Goal: Task Accomplishment & Management: Use online tool/utility

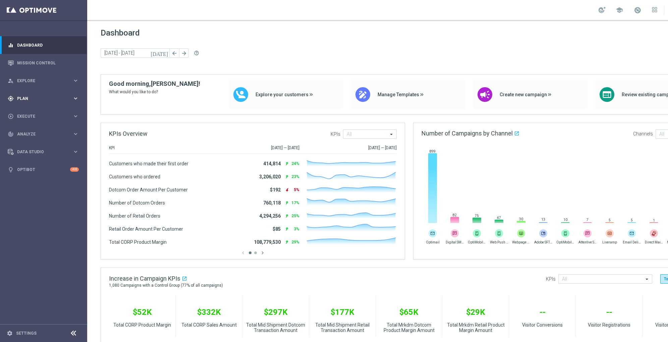
click at [26, 99] on span "Plan" at bounding box center [44, 99] width 55 height 4
click at [26, 131] on span "Templates" at bounding box center [42, 132] width 48 height 4
click at [33, 141] on link "Optimail" at bounding box center [45, 142] width 49 height 5
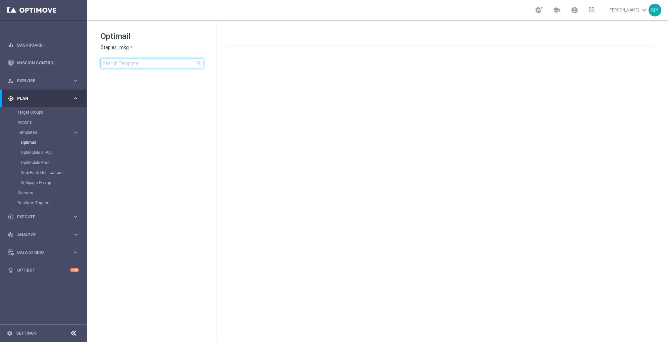
click at [131, 59] on input at bounding box center [152, 63] width 103 height 9
type input "V-ER_OMNI_PrintGrow_Blueprints_Reminder"
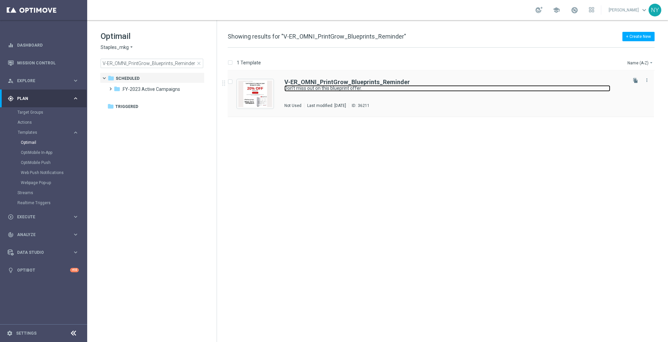
click at [309, 87] on link "Don’t miss out on this blueprint offer." at bounding box center [447, 88] width 326 height 6
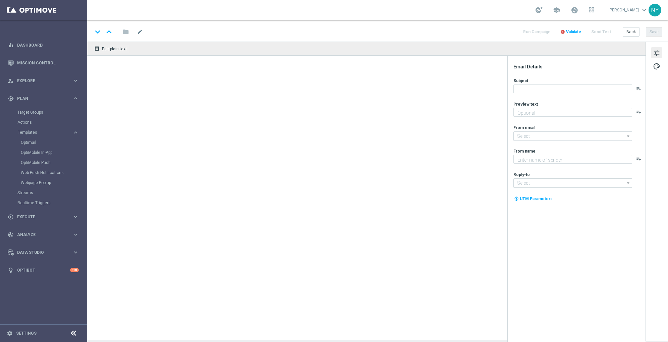
type textarea "Save 20% on blueprint orders."
type input "[EMAIL_ADDRESS][DOMAIN_NAME]"
type textarea "Staples"
type input "[EMAIL_ADDRESS][DOMAIN_NAME]"
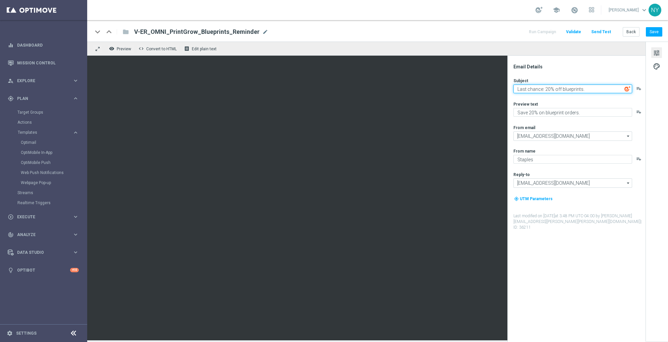
type textarea "Last chance: 20% off blueprints."
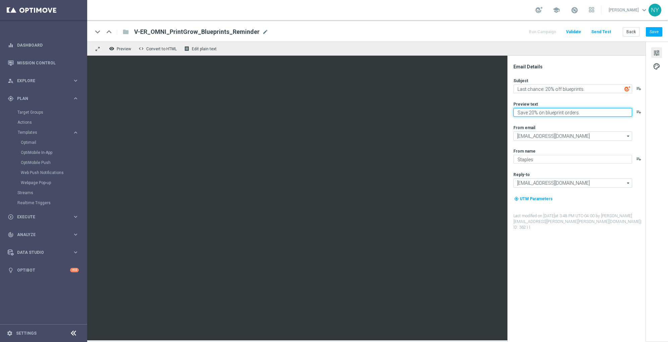
click at [578, 115] on textarea "Save 20% on blueprint orders." at bounding box center [573, 112] width 119 height 9
type textarea "Final days to save big on every blueprint order."
click at [655, 31] on button "Save" at bounding box center [654, 31] width 16 height 9
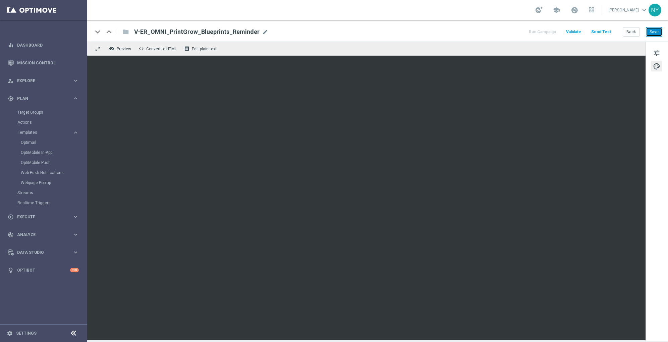
click at [652, 31] on button "Save" at bounding box center [654, 31] width 16 height 9
click at [604, 31] on button "Send Test" at bounding box center [601, 32] width 22 height 9
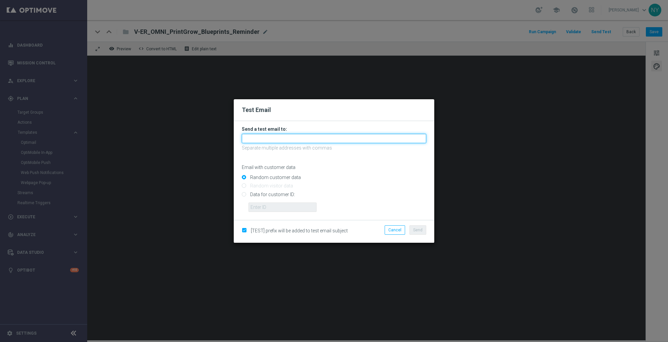
click at [260, 134] on input "text" at bounding box center [334, 138] width 184 height 9
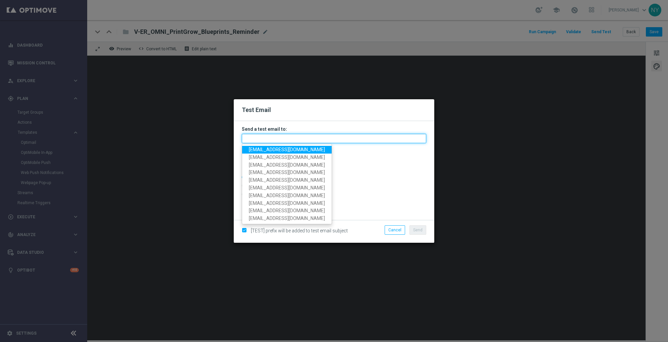
click at [255, 141] on input "text" at bounding box center [334, 138] width 184 height 9
paste input "neilyetts3-bfvjl@litmusemail.com"
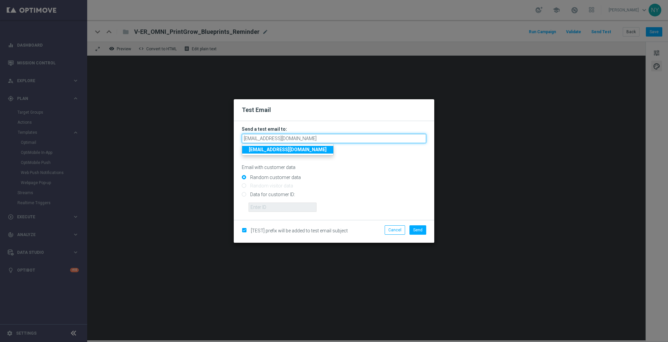
type input "neilyetts3-bfvjl@litmusemail.com"
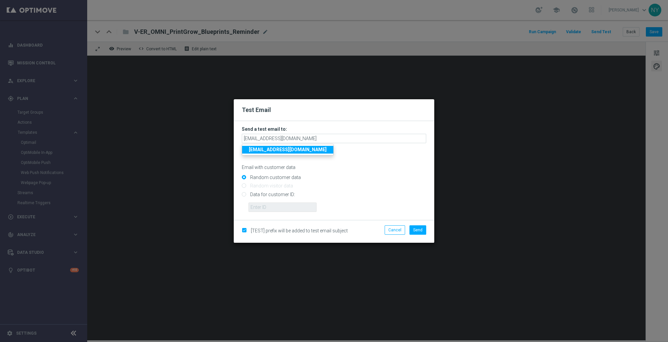
drag, startPoint x: 366, startPoint y: 179, endPoint x: 344, endPoint y: 177, distance: 21.9
click at [366, 179] on input "Random customer data" at bounding box center [334, 180] width 184 height 9
click at [245, 196] on input "Data for customer ID:" at bounding box center [334, 197] width 184 height 9
radio input "true"
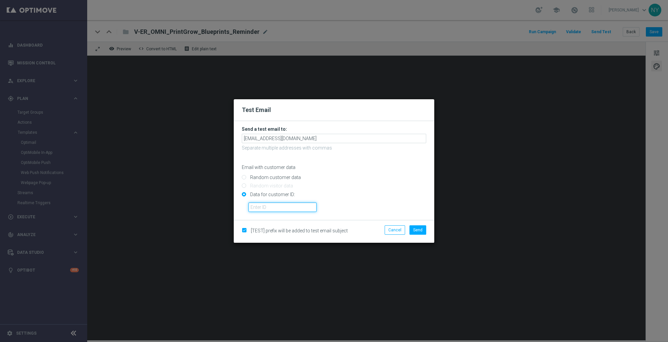
click at [258, 208] on input "text" at bounding box center [283, 207] width 68 height 9
click at [269, 209] on input "text" at bounding box center [283, 207] width 68 height 9
paste input "10000006208"
type input "10000006208"
click at [413, 229] on button "Send" at bounding box center [418, 229] width 17 height 9
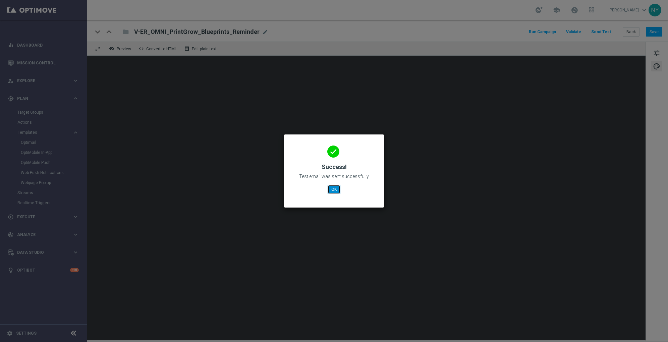
click at [331, 190] on button "OK" at bounding box center [334, 189] width 13 height 9
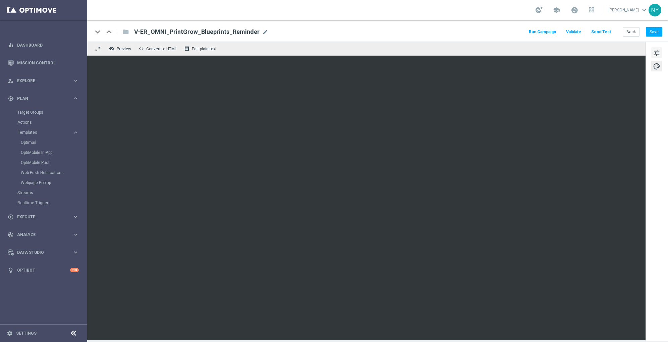
click at [655, 50] on span "tune" at bounding box center [656, 53] width 7 height 9
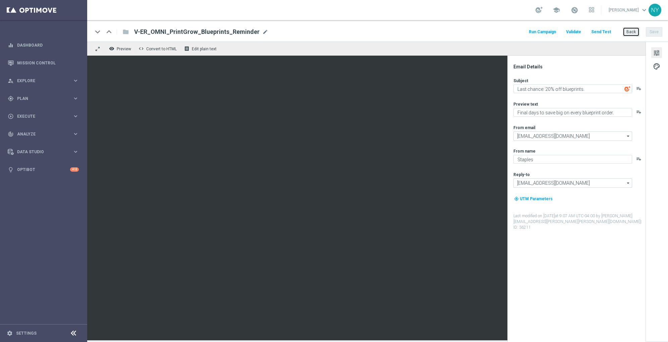
click at [633, 34] on button "Back" at bounding box center [631, 31] width 17 height 9
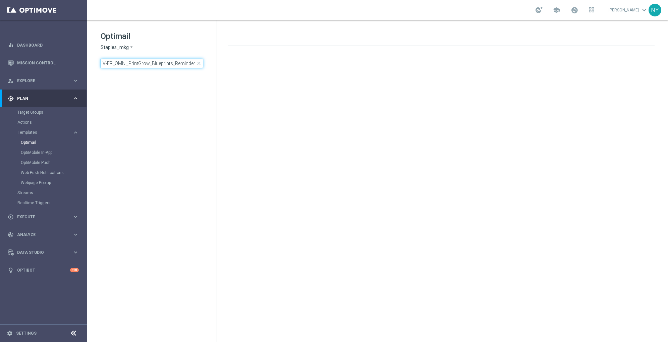
click at [180, 63] on input "V-ER_OMNI_PrintGrow_Blueprints_Reminder" at bounding box center [152, 63] width 103 height 9
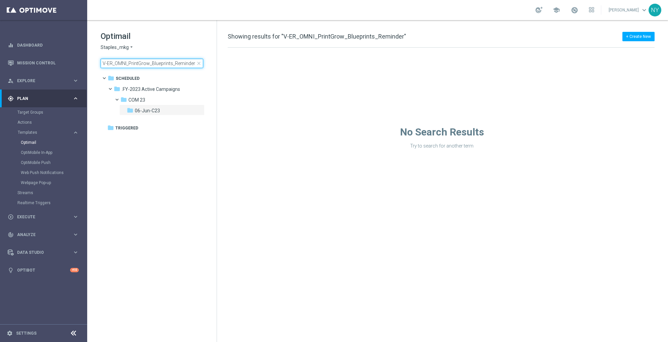
drag, startPoint x: 174, startPoint y: 63, endPoint x: 312, endPoint y: 63, distance: 137.5
click at [310, 66] on div "Optimail Staples_mkg arrow_drop_down × Staples_mkg V-ER_OMNI_PrintGrow_Blueprin…" at bounding box center [377, 181] width 581 height 322
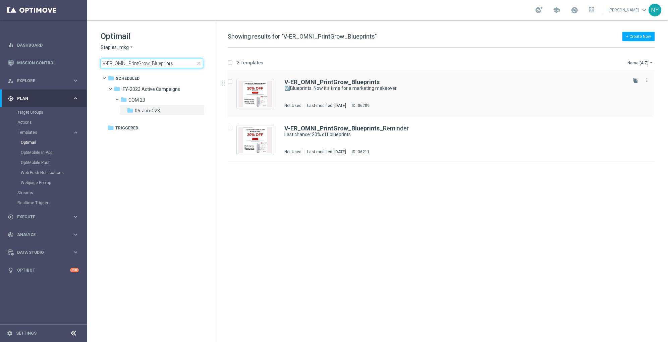
type input "V-ER_OMNI_PrintGrow_Blueprints"
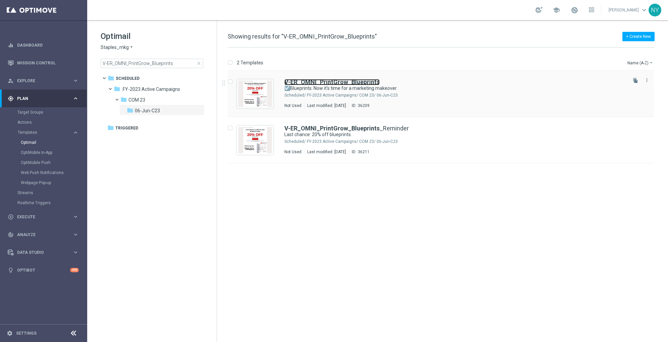
click at [352, 82] on b "V-ER_OMNI_PrintGrow_Blueprints" at bounding box center [331, 81] width 95 height 7
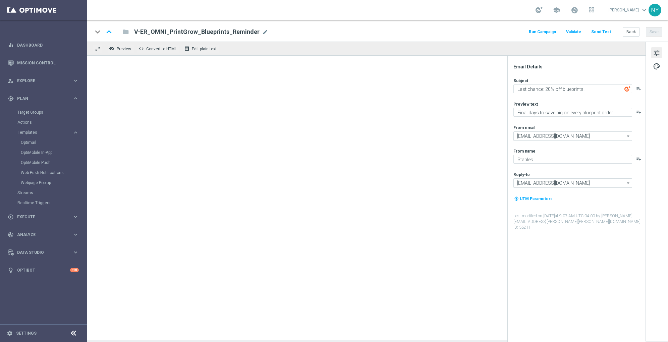
type textarea "☑️Blueprints. Now it’s time for a marketing makeover."
type textarea "Let’s promote your business with custom prints."
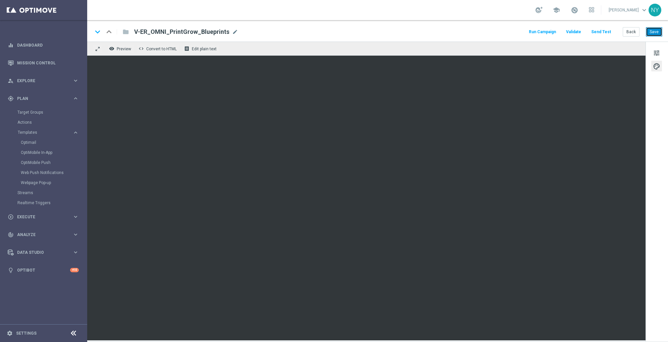
click at [650, 32] on button "Save" at bounding box center [654, 31] width 16 height 9
click at [604, 28] on button "Send Test" at bounding box center [601, 32] width 22 height 9
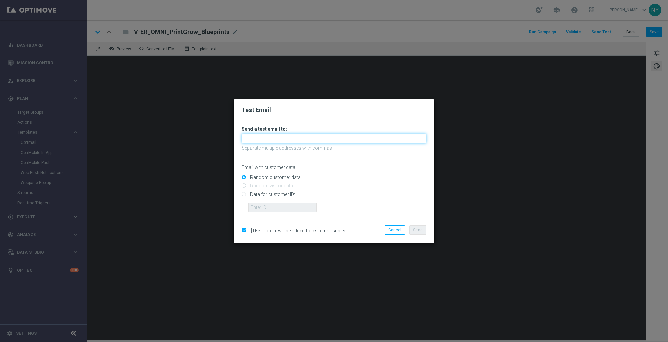
click at [259, 141] on input "text" at bounding box center [334, 138] width 184 height 9
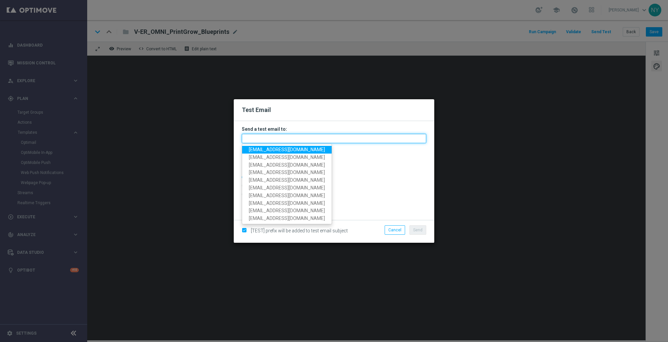
paste input "neilyetts3-bfuu1@litmusemail.com"
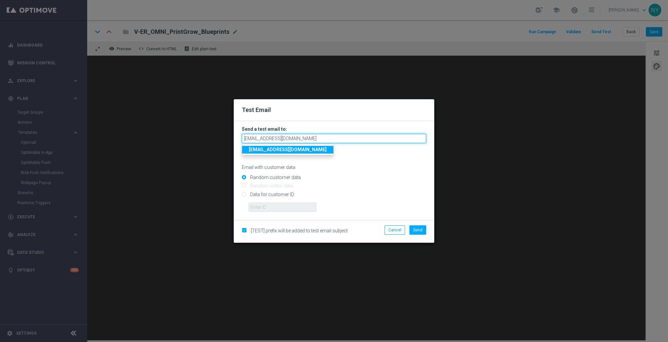
type input "neilyetts3-bfuu1@litmusemail.com"
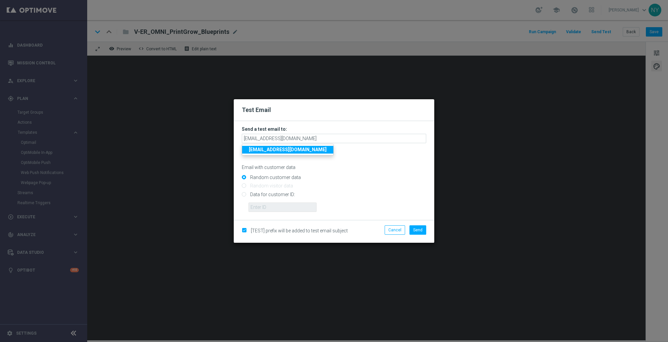
click at [334, 168] on p "Email with customer data" at bounding box center [334, 167] width 184 height 6
click at [244, 196] on input "Data for customer ID:" at bounding box center [334, 197] width 184 height 9
radio input "true"
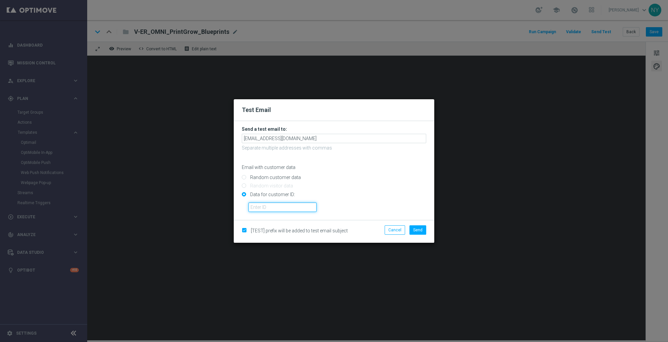
click at [258, 207] on input "text" at bounding box center [283, 207] width 68 height 9
paste input "10000006208"
type input "10000006208"
click at [417, 230] on span "Send" at bounding box center [417, 230] width 9 height 5
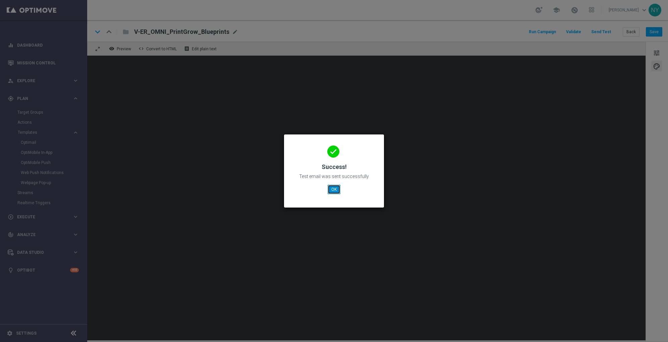
click at [332, 190] on button "OK" at bounding box center [334, 189] width 13 height 9
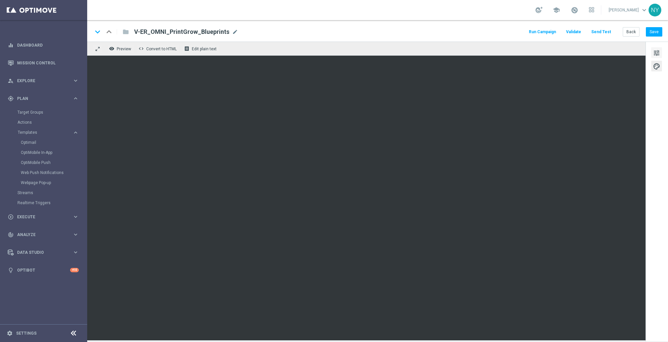
click at [654, 55] on span "tune" at bounding box center [656, 53] width 7 height 9
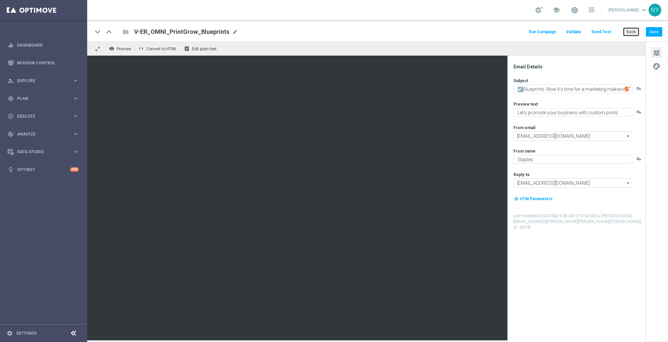
click at [633, 31] on button "Back" at bounding box center [631, 31] width 17 height 9
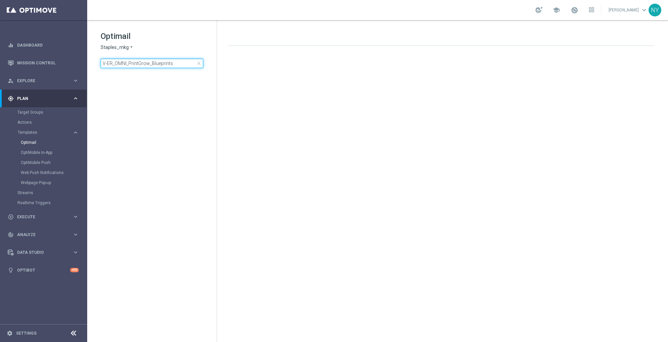
click at [166, 63] on input "V-ER_OMNI_PrintGrow_Blueprints" at bounding box center [152, 63] width 103 height 9
drag, startPoint x: 175, startPoint y: 61, endPoint x: 23, endPoint y: 43, distance: 153.4
click at [23, 43] on main "equalizer Dashboard Mission Control" at bounding box center [334, 171] width 668 height 342
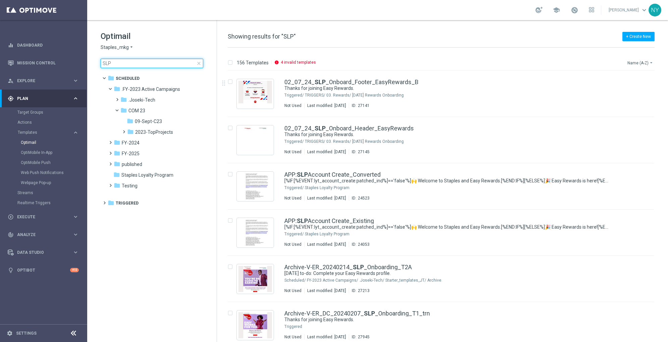
type input "SLP"
click at [634, 64] on button "Name (A-Z) arrow_drop_down" at bounding box center [641, 63] width 28 height 8
click at [614, 94] on span "Date Modified (Newest)" at bounding box center [628, 92] width 45 height 5
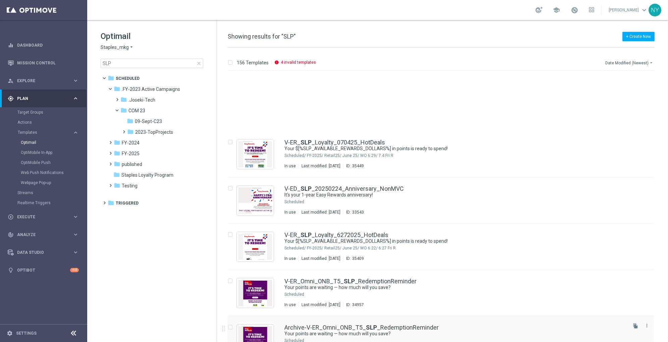
scroll to position [492, 0]
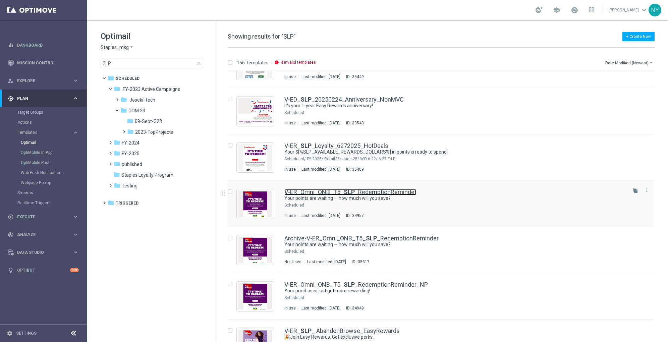
click at [355, 191] on link "V-ER_Omni_ONB_T5_ SLP _RedemptionReminder" at bounding box center [350, 192] width 132 height 6
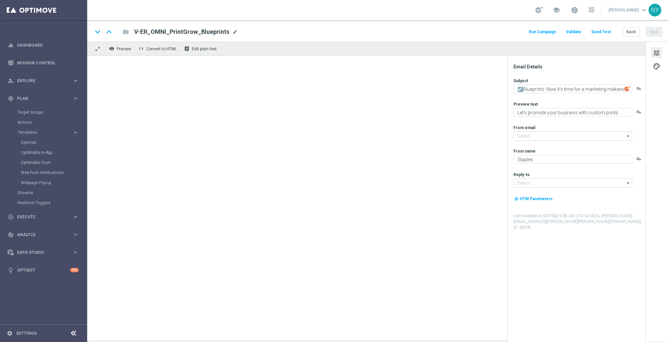
type input "[EMAIL_ADDRESS][DOMAIN_NAME]"
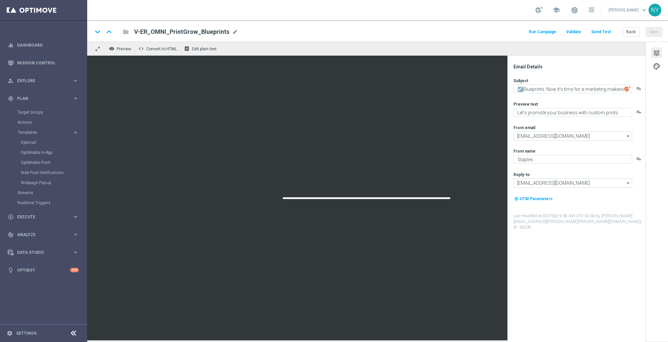
type textarea "Your points are waiting — how much will you save?"
type textarea "Redeem 'em on your next purchase"
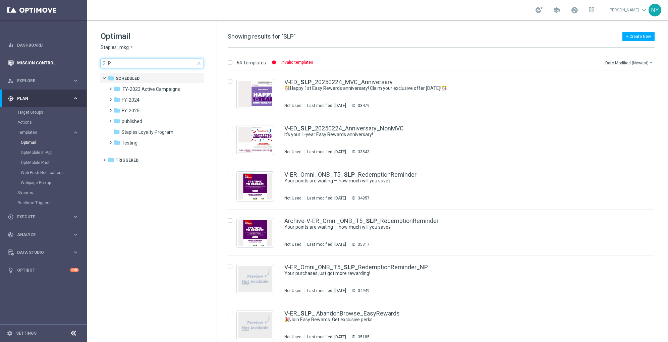
drag, startPoint x: 125, startPoint y: 62, endPoint x: 43, endPoint y: 60, distance: 82.5
click at [43, 60] on main "equalizer Dashboard Mission Control" at bounding box center [334, 171] width 668 height 342
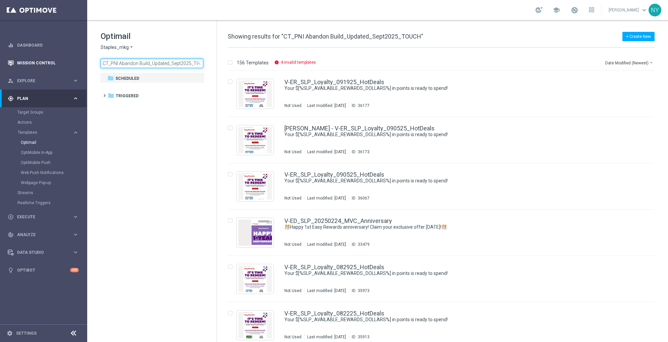
scroll to position [0, 9]
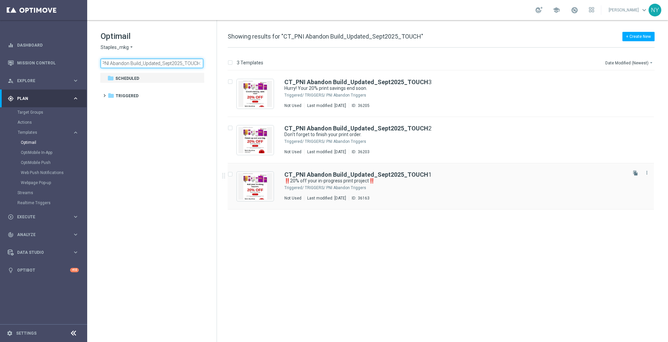
type input "CT_PNI Abandon Build_Updated_Sept2025_TOUCH"
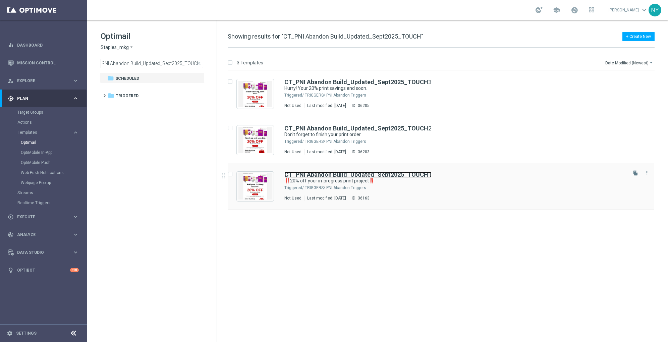
click at [349, 173] on b "CT_PNI Abandon Build_Updated_Sept2025_TOUCH" at bounding box center [356, 174] width 144 height 7
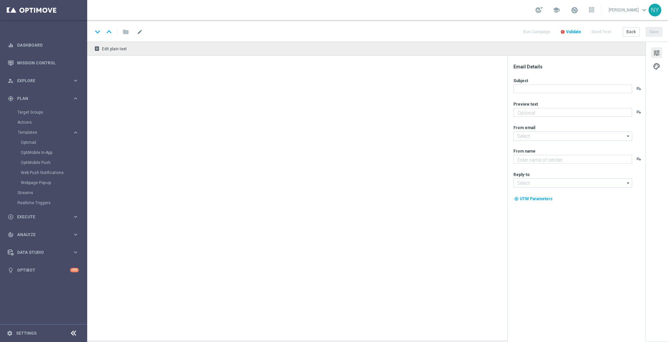
type textarea "Finish your print project today and save!"
type input "[EMAIL_ADDRESS][DOMAIN_NAME]"
type textarea "Staples"
type input "[EMAIL_ADDRESS][DOMAIN_NAME]"
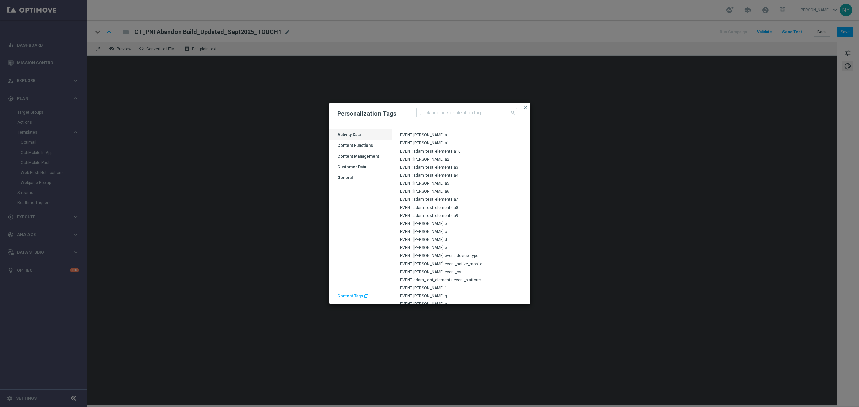
click at [357, 167] on div "Customer Data" at bounding box center [360, 169] width 62 height 11
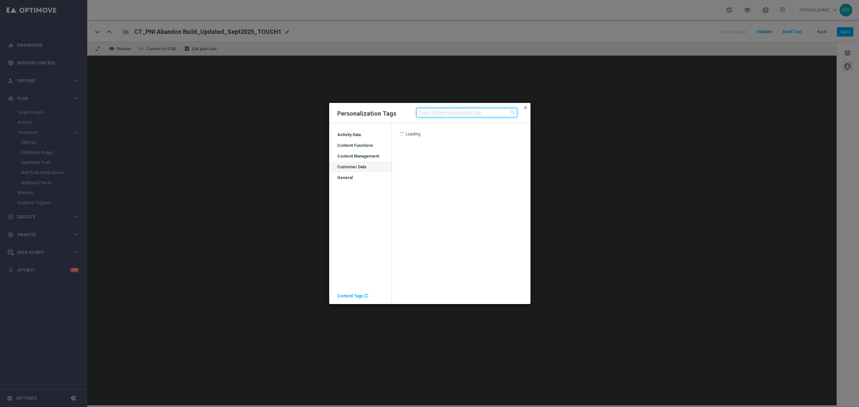
click at [443, 112] on input at bounding box center [466, 112] width 101 height 9
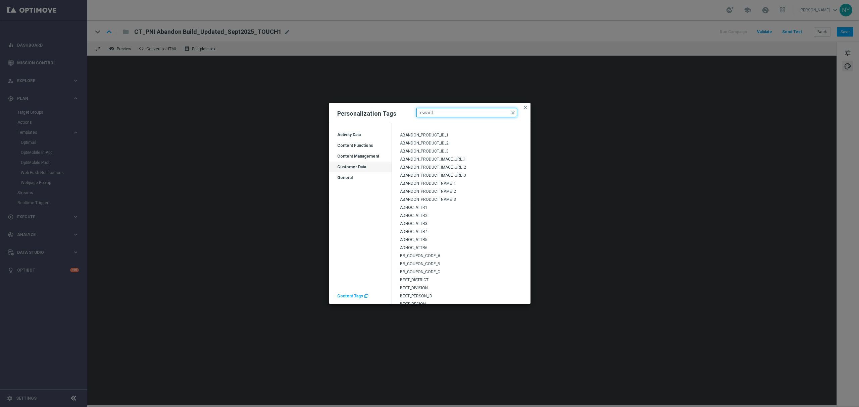
type input "rewards"
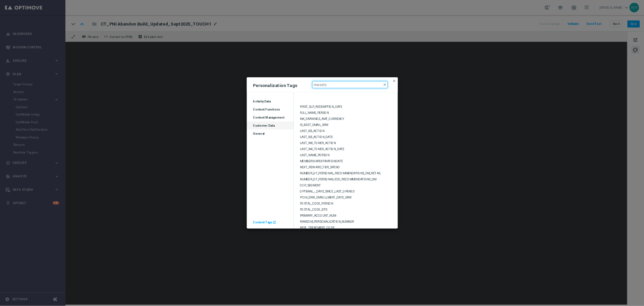
scroll to position [1075, 0]
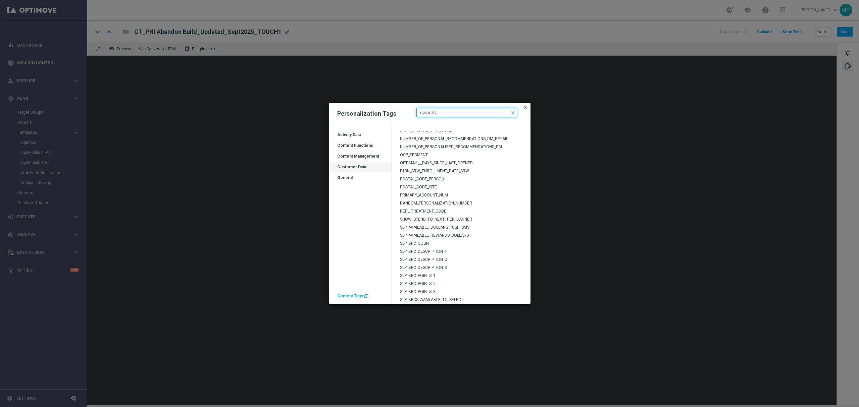
drag, startPoint x: 445, startPoint y: 114, endPoint x: 408, endPoint y: 113, distance: 36.9
click at [408, 113] on div "Personalization Tags rewards close close" at bounding box center [429, 113] width 201 height 20
click at [527, 108] on span "close" at bounding box center [525, 107] width 5 height 5
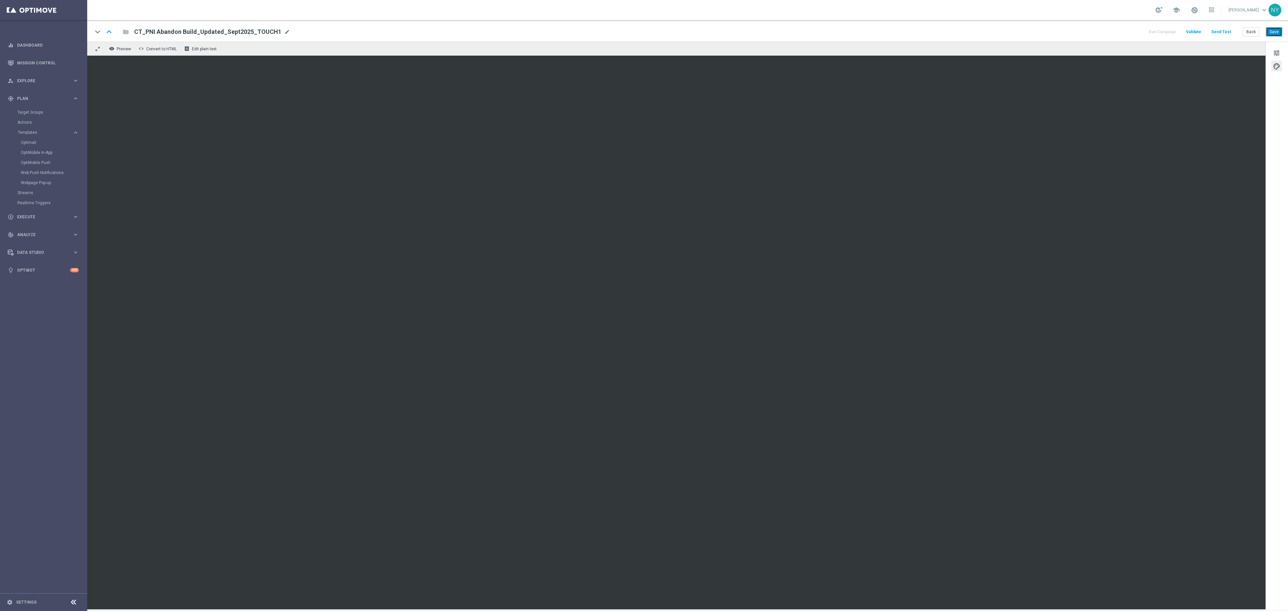
click at [668, 34] on button "Save" at bounding box center [1274, 31] width 16 height 9
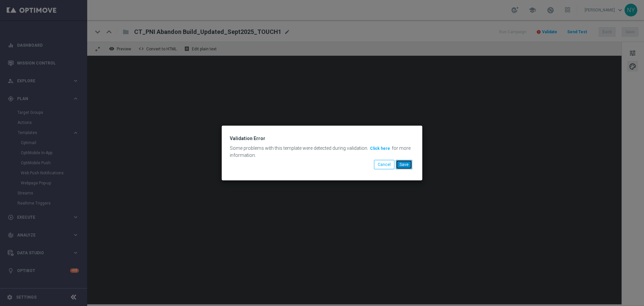
click at [405, 164] on button "Save" at bounding box center [404, 164] width 16 height 9
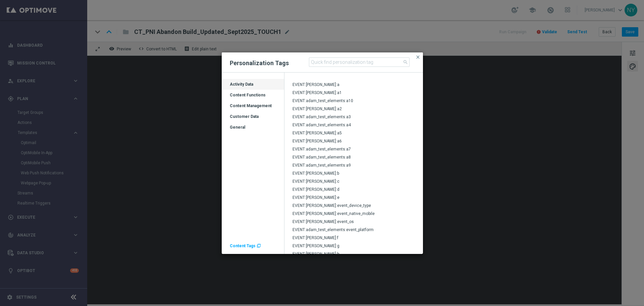
click at [247, 116] on div "Customer Data" at bounding box center [253, 119] width 62 height 11
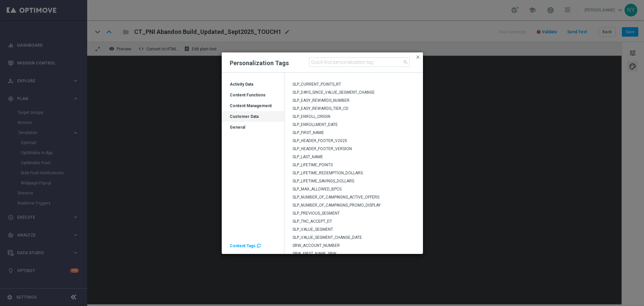
scroll to position [1231, 0]
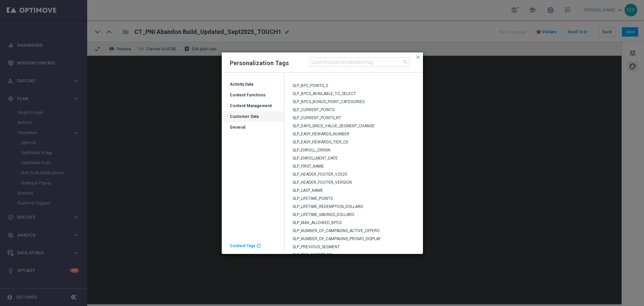
click at [335, 134] on span "SLP_EASY_REWARDS_NUMBER" at bounding box center [320, 133] width 57 height 5
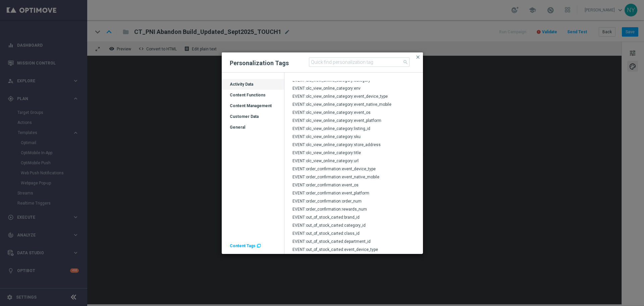
scroll to position [3732, 0]
click at [253, 118] on div "Customer Data" at bounding box center [253, 119] width 62 height 11
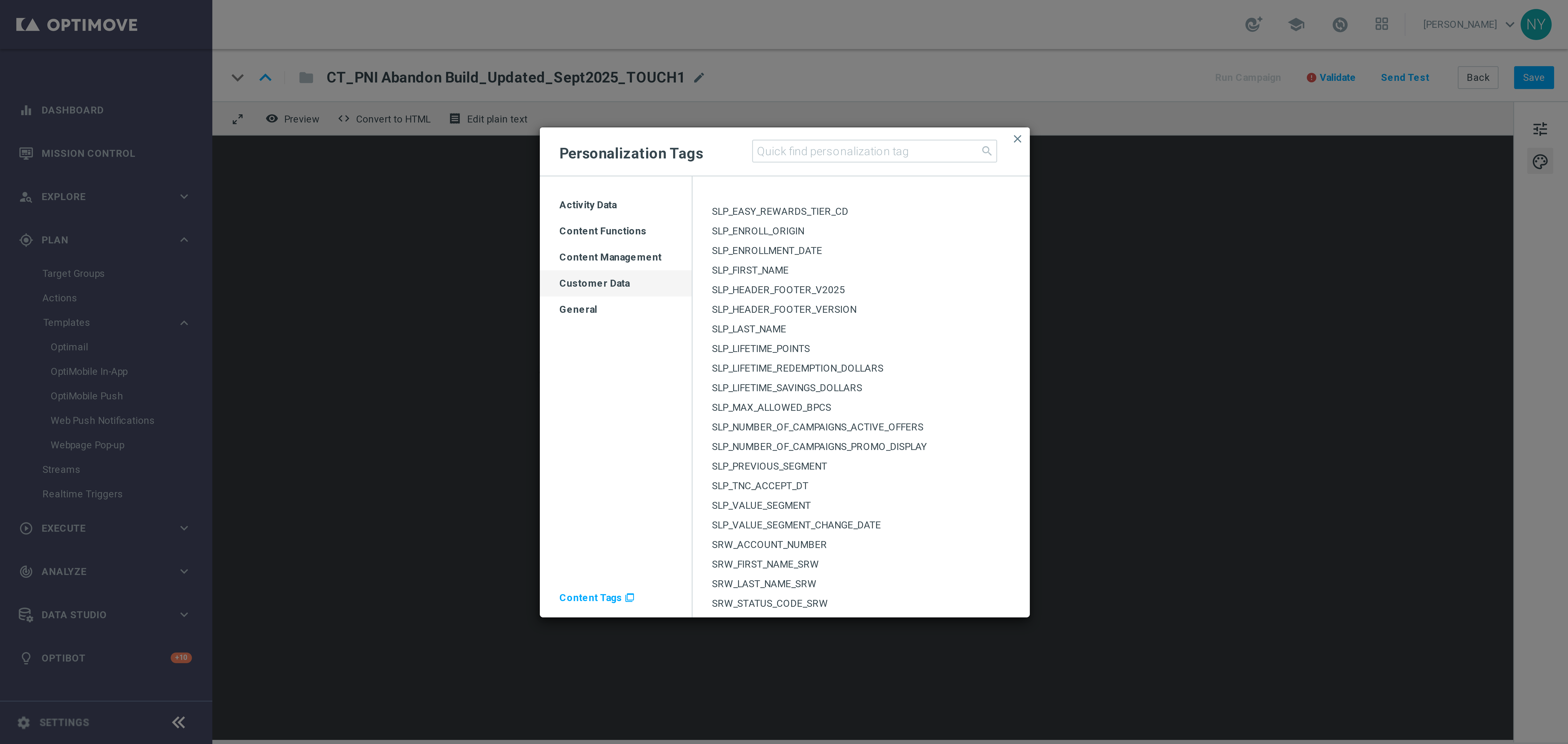
scroll to position [762, 0]
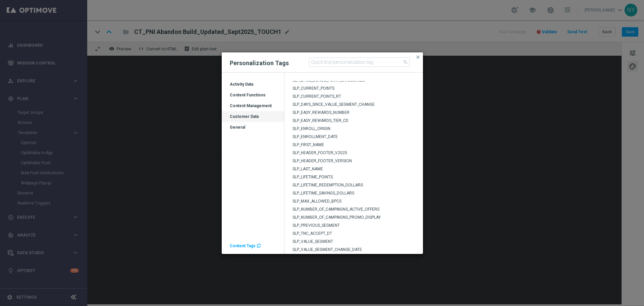
click at [333, 121] on span "SLP_EASY_REWARDS_TIER_CD" at bounding box center [320, 120] width 56 height 5
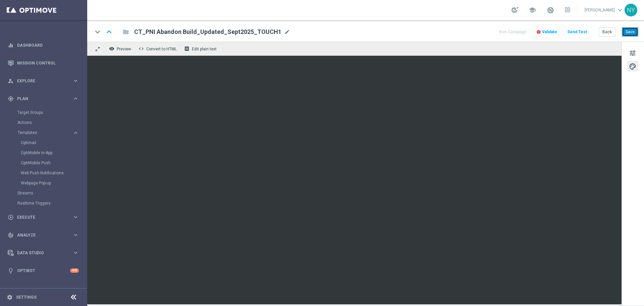
click at [629, 34] on button "Save" at bounding box center [630, 31] width 16 height 9
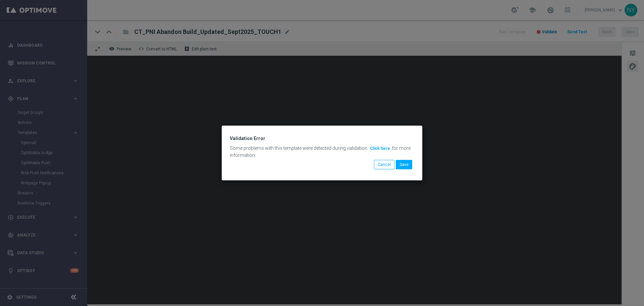
click at [553, 32] on modal-container "Validation Error Some problems with this template were detected during validati…" at bounding box center [322, 153] width 644 height 306
click at [406, 164] on button "Save" at bounding box center [404, 164] width 16 height 9
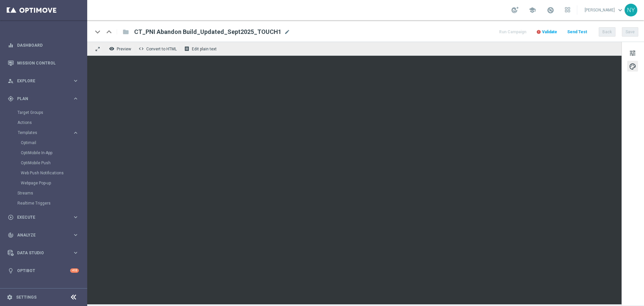
click at [561, 32] on div "Run Campaign error Validate Send Test Back Save" at bounding box center [568, 32] width 140 height 9
click at [550, 33] on span "Validate" at bounding box center [549, 32] width 15 height 5
click at [554, 32] on span "Validate" at bounding box center [549, 32] width 15 height 5
click at [545, 34] on span "Validate" at bounding box center [549, 32] width 15 height 5
click at [546, 30] on span "Validate" at bounding box center [549, 32] width 15 height 5
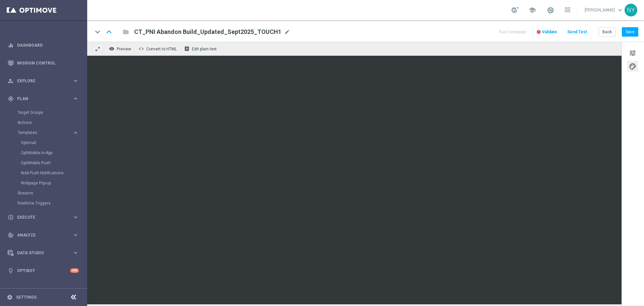
click at [553, 32] on span "Validate" at bounding box center [549, 32] width 15 height 5
click at [629, 30] on button "Save" at bounding box center [630, 31] width 16 height 9
click at [556, 34] on span "Validate" at bounding box center [549, 32] width 15 height 5
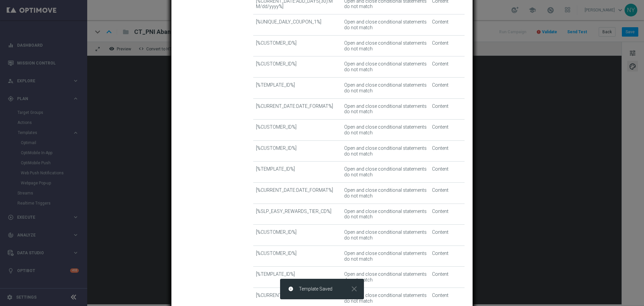
click at [573, 48] on modal-container "Template Validation error Invalid template This template contains errors, preve…" at bounding box center [322, 153] width 644 height 306
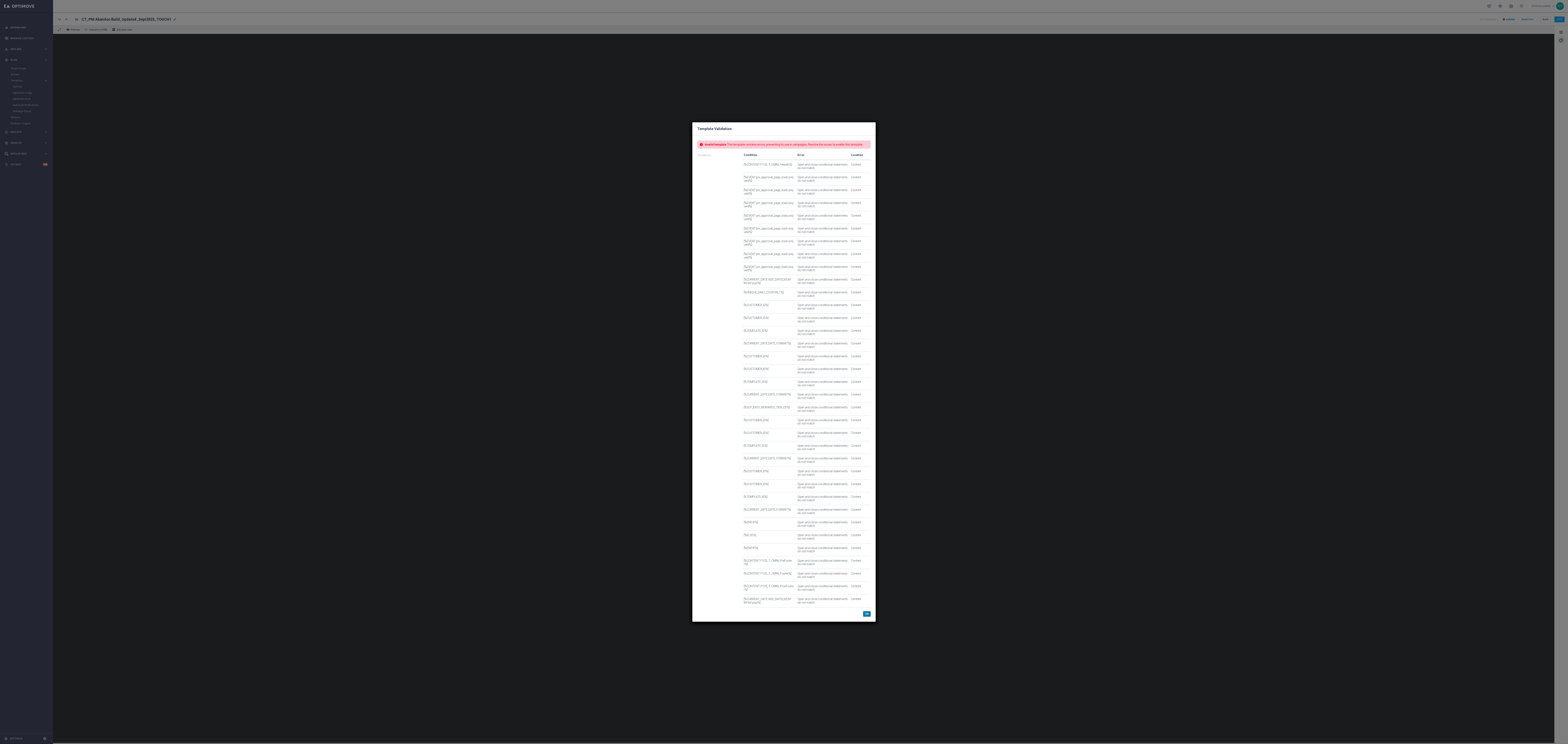
click at [407, 208] on button "OK" at bounding box center [867, 614] width 8 height 5
click at [407, 208] on modal-container "Template Validation error Invalid template This template contains errors, preve…" at bounding box center [784, 372] width 1568 height 744
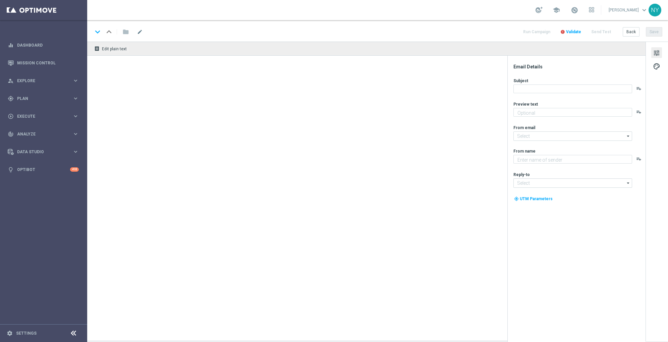
type textarea "Redeem 'em on your next purchase"
type input "[EMAIL_ADDRESS][DOMAIN_NAME]"
type textarea "Staples"
type input "[EMAIL_ADDRESS][DOMAIN_NAME]"
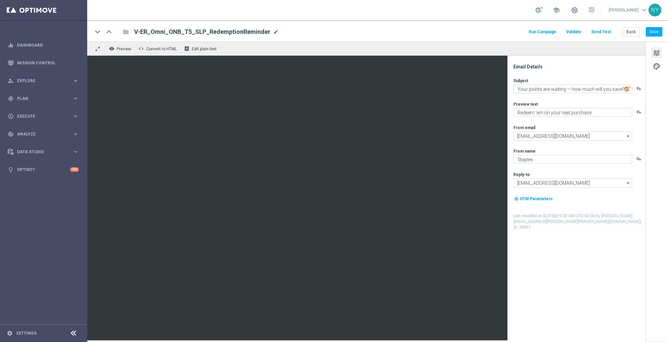
click at [623, 28] on div "Run Campaign Validate Send Test Back Save" at bounding box center [595, 32] width 135 height 9
click at [632, 34] on button "Back" at bounding box center [631, 31] width 17 height 9
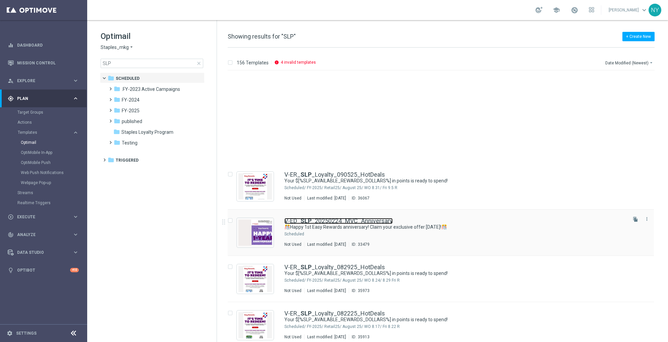
click at [325, 218] on link "V-ED_ SLP _20250224_MVC_Anniversary" at bounding box center [338, 221] width 108 height 6
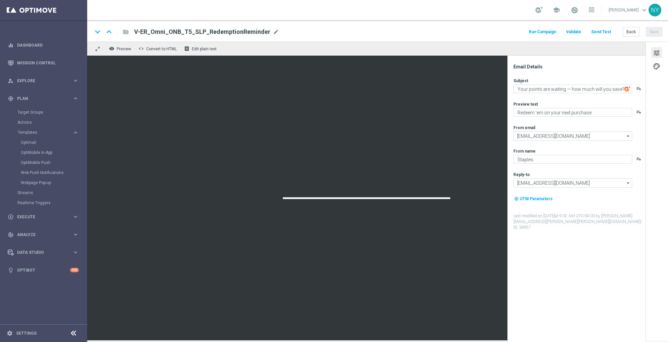
type textarea "🎊Happy 1st Easy Rewards anniversary! Claim your exclusive offer [DATE]!🎊"
type textarea "Check out your points and savings totals."
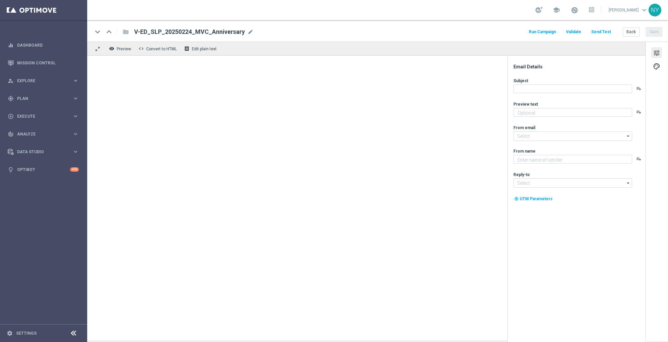
type textarea "Check out your points and savings totals."
type input "[EMAIL_ADDRESS][DOMAIN_NAME]"
type textarea "Staples"
type input "[EMAIL_ADDRESS][DOMAIN_NAME]"
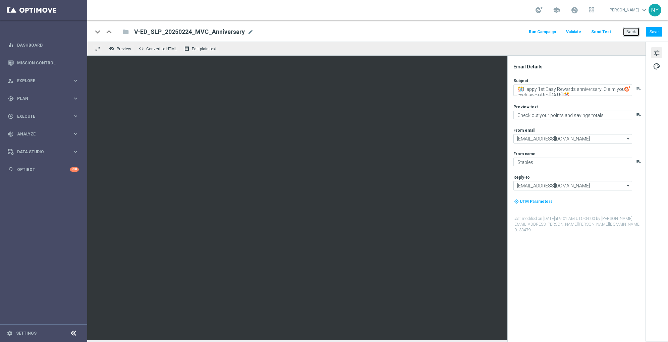
click at [628, 29] on button "Back" at bounding box center [631, 31] width 17 height 9
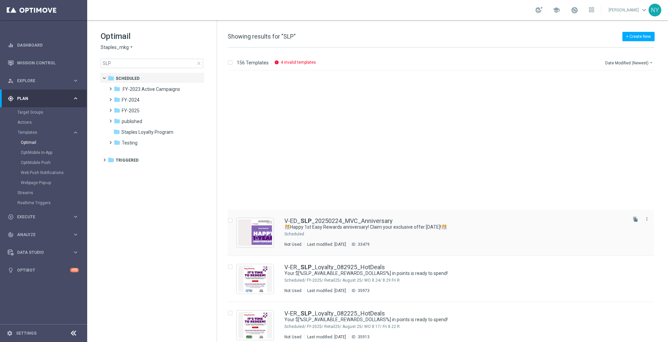
drag, startPoint x: 345, startPoint y: 228, endPoint x: 481, endPoint y: 72, distance: 206.1
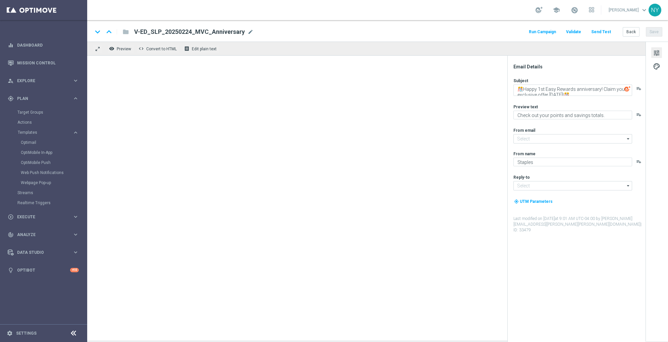
type input "[EMAIL_ADDRESS][DOMAIN_NAME]"
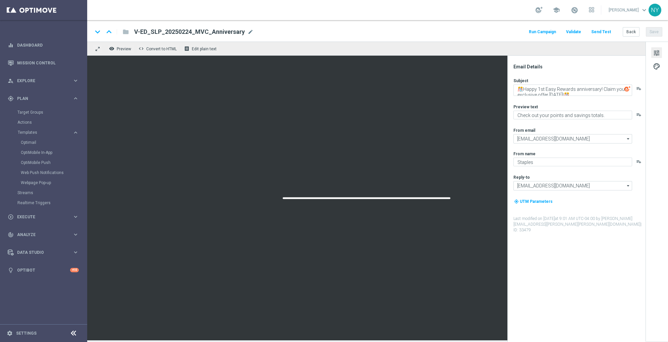
type textarea "Your $[%SLP_AVAILABLE_REWARDS_DOLLARS%] in points is ready to spend!"
type textarea "Redeem now and save on these top deals."
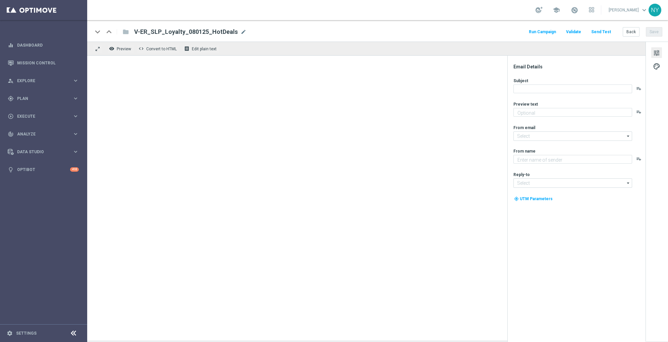
type textarea "Redeem now and save on these top deals."
type textarea "Staples"
type input "[EMAIL_ADDRESS][DOMAIN_NAME]"
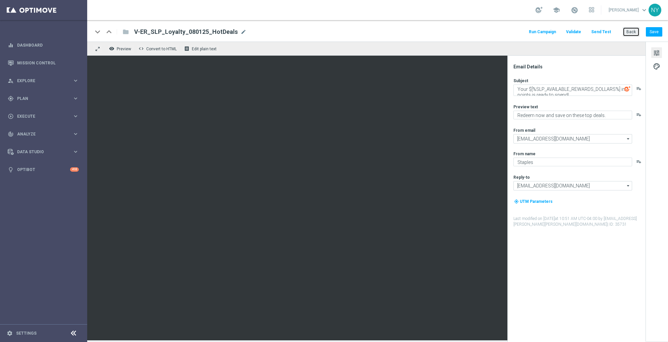
click at [629, 29] on button "Back" at bounding box center [631, 31] width 17 height 9
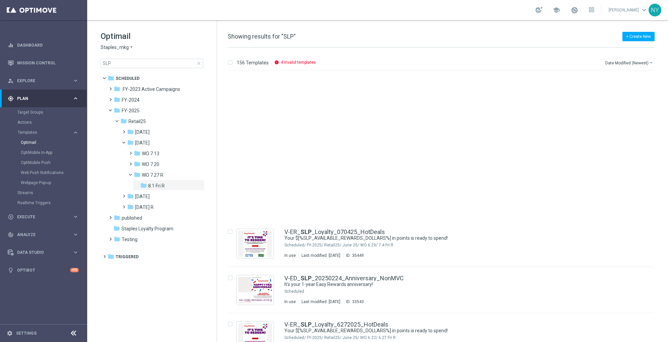
scroll to position [492, 0]
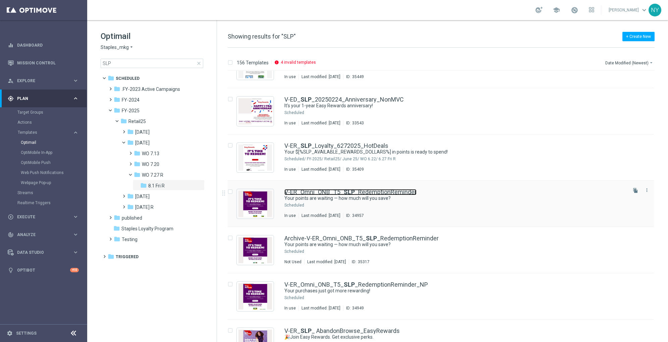
click at [339, 190] on link "V-ER_Omni_ONB_T5_ SLP _RedemptionReminder" at bounding box center [350, 192] width 132 height 6
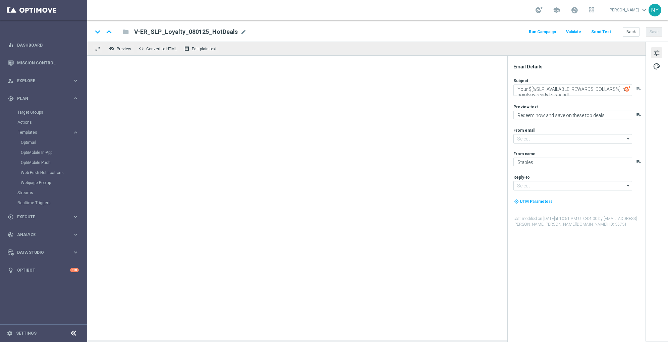
type input "[EMAIL_ADDRESS][DOMAIN_NAME]"
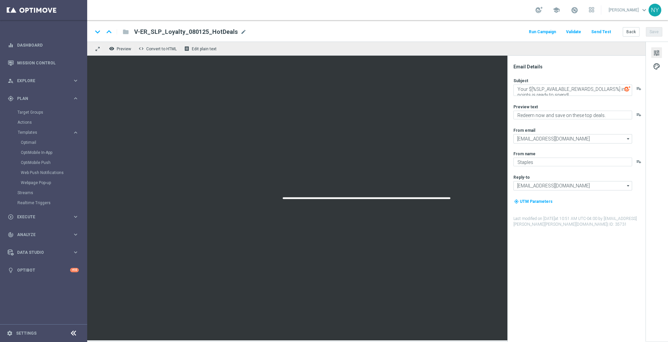
type textarea "Your points are waiting — how much will you save?"
type textarea "Redeem 'em on your next purchase"
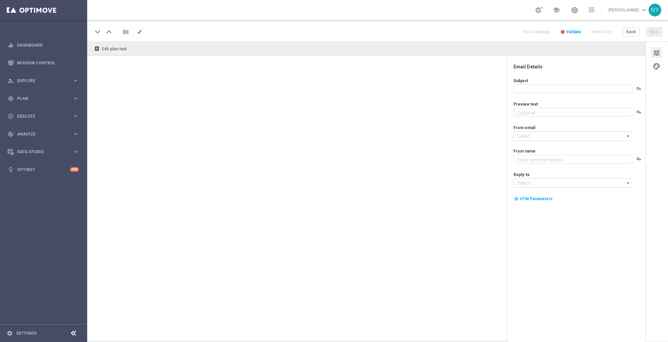
type textarea "Redeem 'em on your next purchase"
type input "[EMAIL_ADDRESS][DOMAIN_NAME]"
type textarea "Staples"
type input "[EMAIL_ADDRESS][DOMAIN_NAME]"
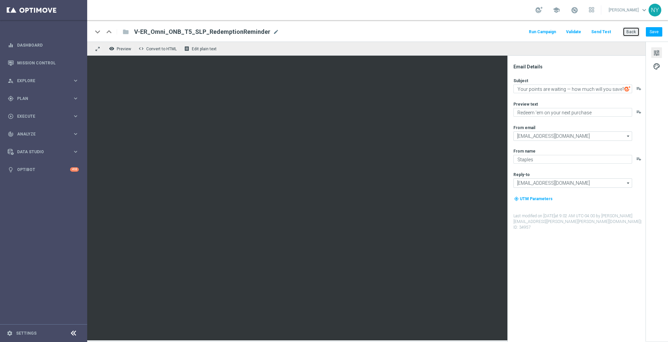
click at [629, 32] on button "Back" at bounding box center [631, 31] width 17 height 9
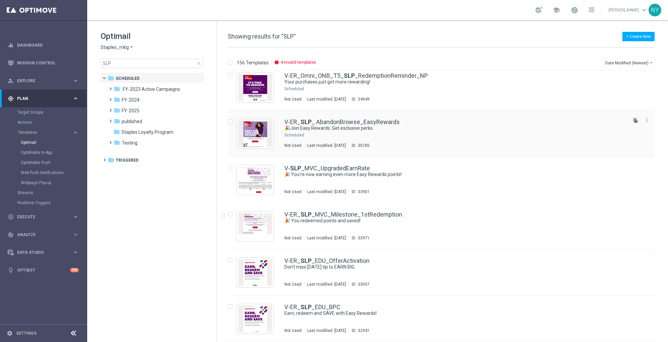
scroll to position [790, 0]
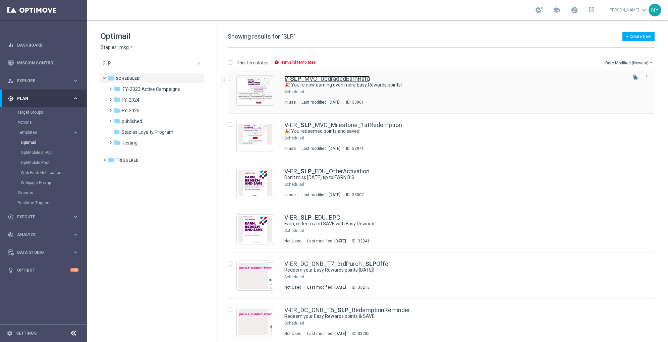
click at [328, 79] on link "V- SLP _MVC_UpgradedEarnRate" at bounding box center [327, 79] width 86 height 6
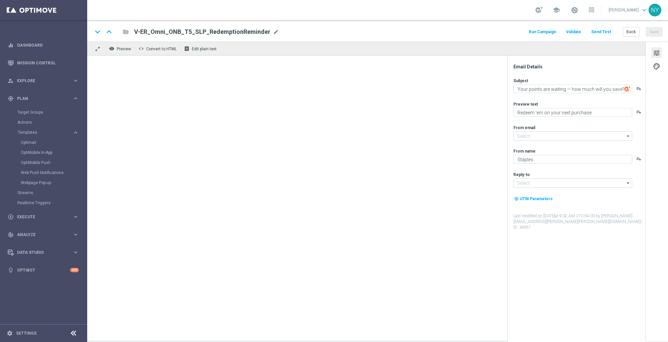
type input "[EMAIL_ADDRESS][DOMAIN_NAME]"
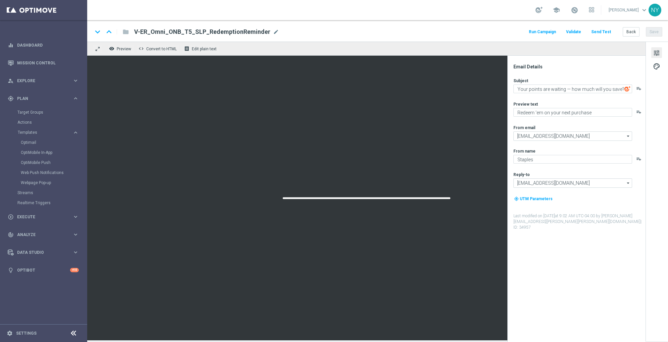
type textarea "🎉 You're now earning even more Easy Rewards points!"
type textarea "More points are coming your way."
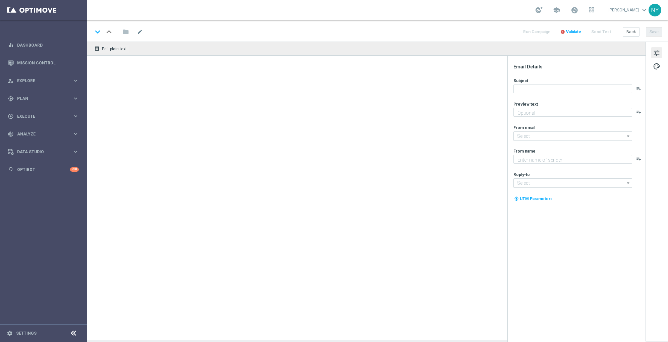
type textarea "More points are coming your way."
type input "[EMAIL_ADDRESS][DOMAIN_NAME]"
type textarea "Staples"
type input "[EMAIL_ADDRESS][DOMAIN_NAME]"
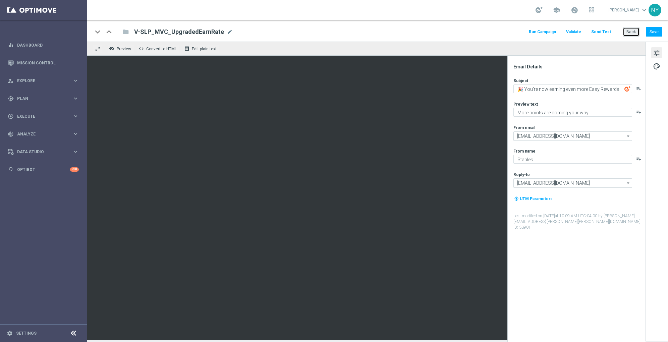
click at [629, 32] on button "Back" at bounding box center [631, 31] width 17 height 9
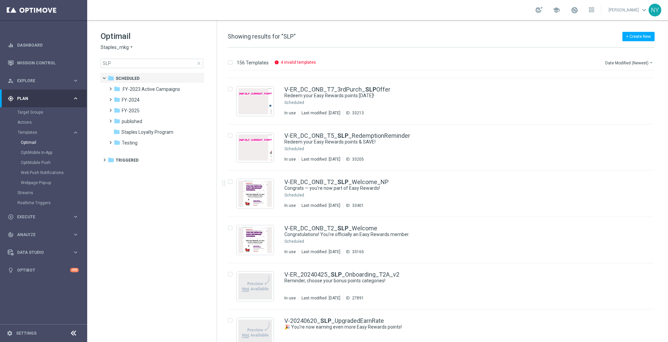
scroll to position [969, 0]
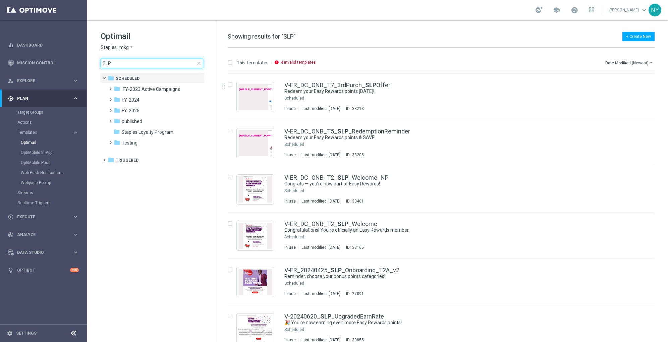
click at [136, 62] on input "SLP" at bounding box center [152, 63] width 103 height 9
drag, startPoint x: 136, startPoint y: 62, endPoint x: 25, endPoint y: 49, distance: 111.5
click at [25, 49] on main "equalizer Dashboard Mission Control" at bounding box center [334, 171] width 668 height 342
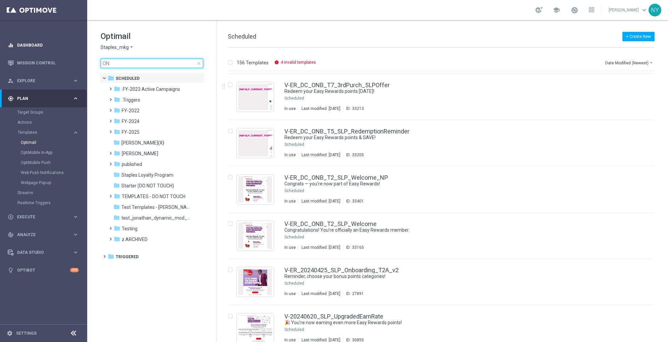
type input "ONB"
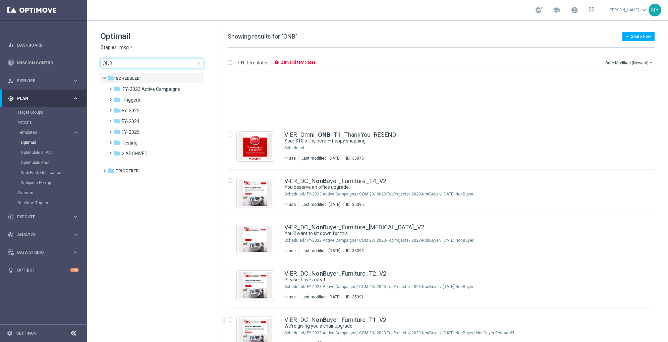
scroll to position [1237, 0]
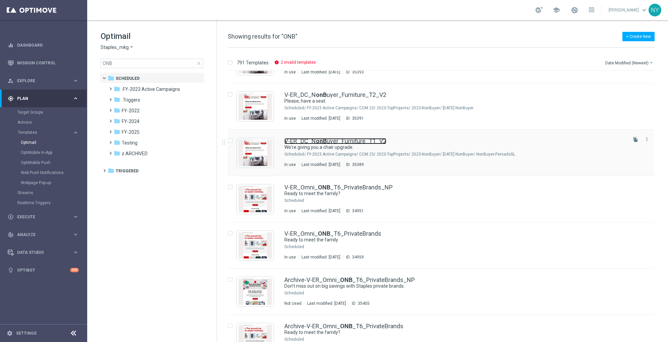
click at [343, 139] on link "V-ER_DC_N onB uyer_Furniture_T1_V2" at bounding box center [335, 141] width 102 height 6
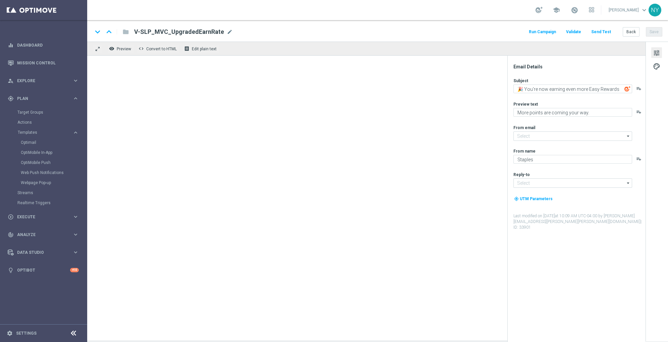
type input "[EMAIL_ADDRESS][DOMAIN_NAME]"
type textarea "We're giving you a chair upgrade."
type textarea "You've found the perfect chairs and furniture."
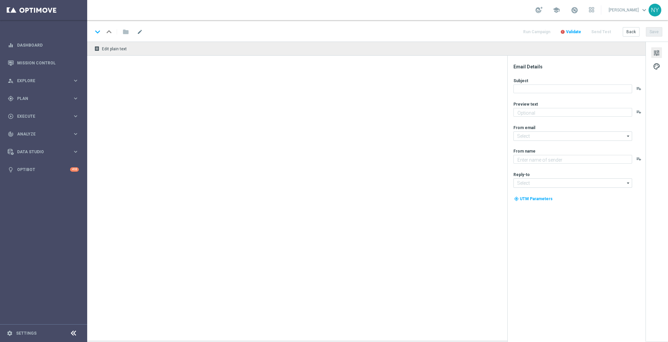
type textarea "Finish your print project [DATE] and save!"
type textarea "Staples"
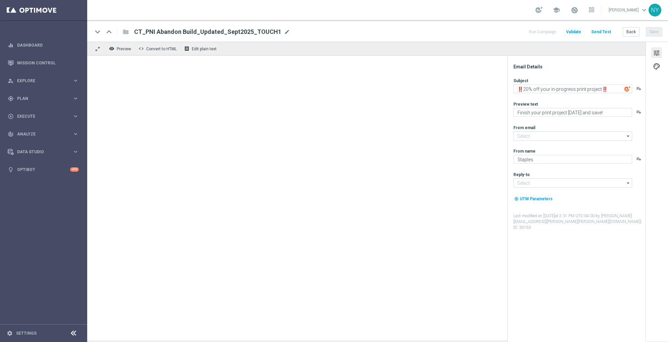
type input "[EMAIL_ADDRESS][DOMAIN_NAME]"
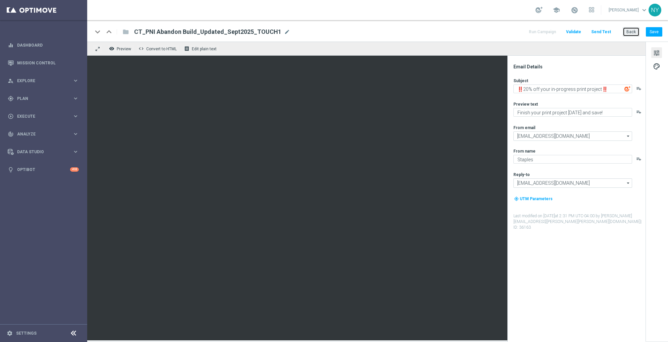
click at [633, 32] on button "Back" at bounding box center [631, 31] width 17 height 9
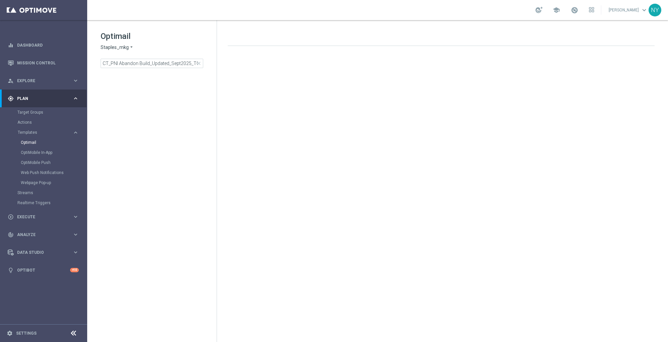
click at [197, 64] on span "close" at bounding box center [198, 63] width 5 height 5
click at [134, 65] on input at bounding box center [152, 63] width 103 height 9
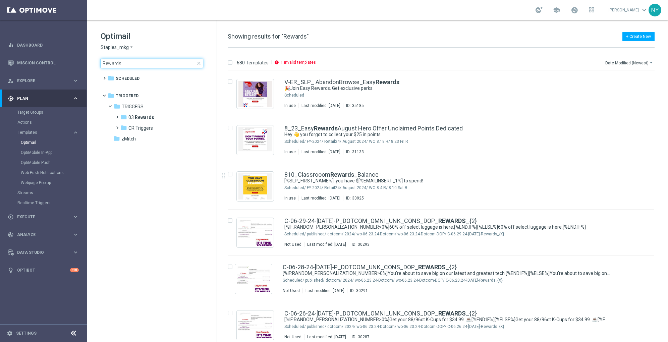
click at [131, 64] on input "Rewards" at bounding box center [152, 63] width 103 height 9
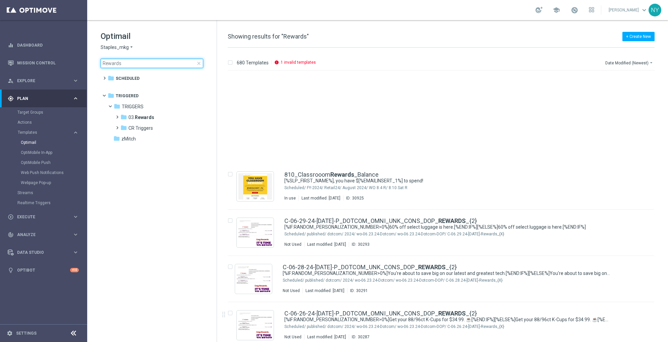
type input "Rewards"
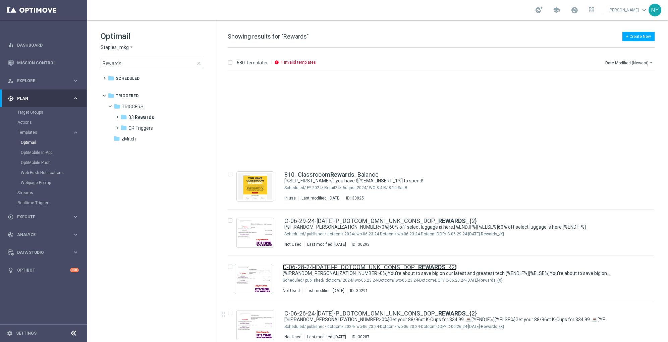
click at [335, 264] on link "C-06-28-24-FRIDAY-P_DOTCOM_UNK_CONS_DOP_ REWARDS _{2}" at bounding box center [370, 267] width 174 height 6
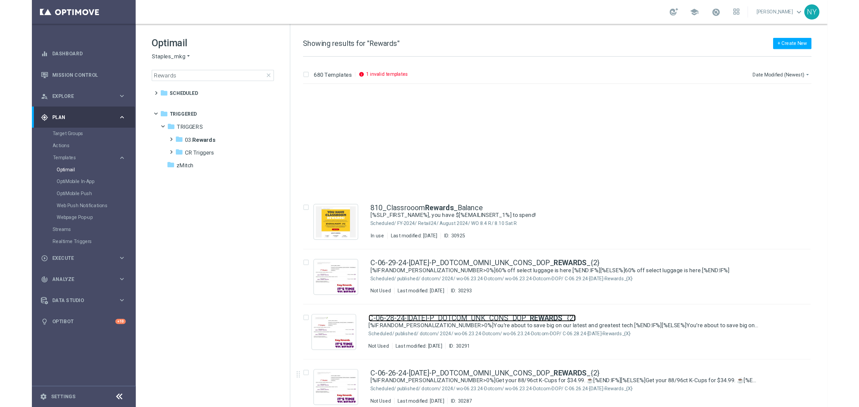
scroll to position [134, 0]
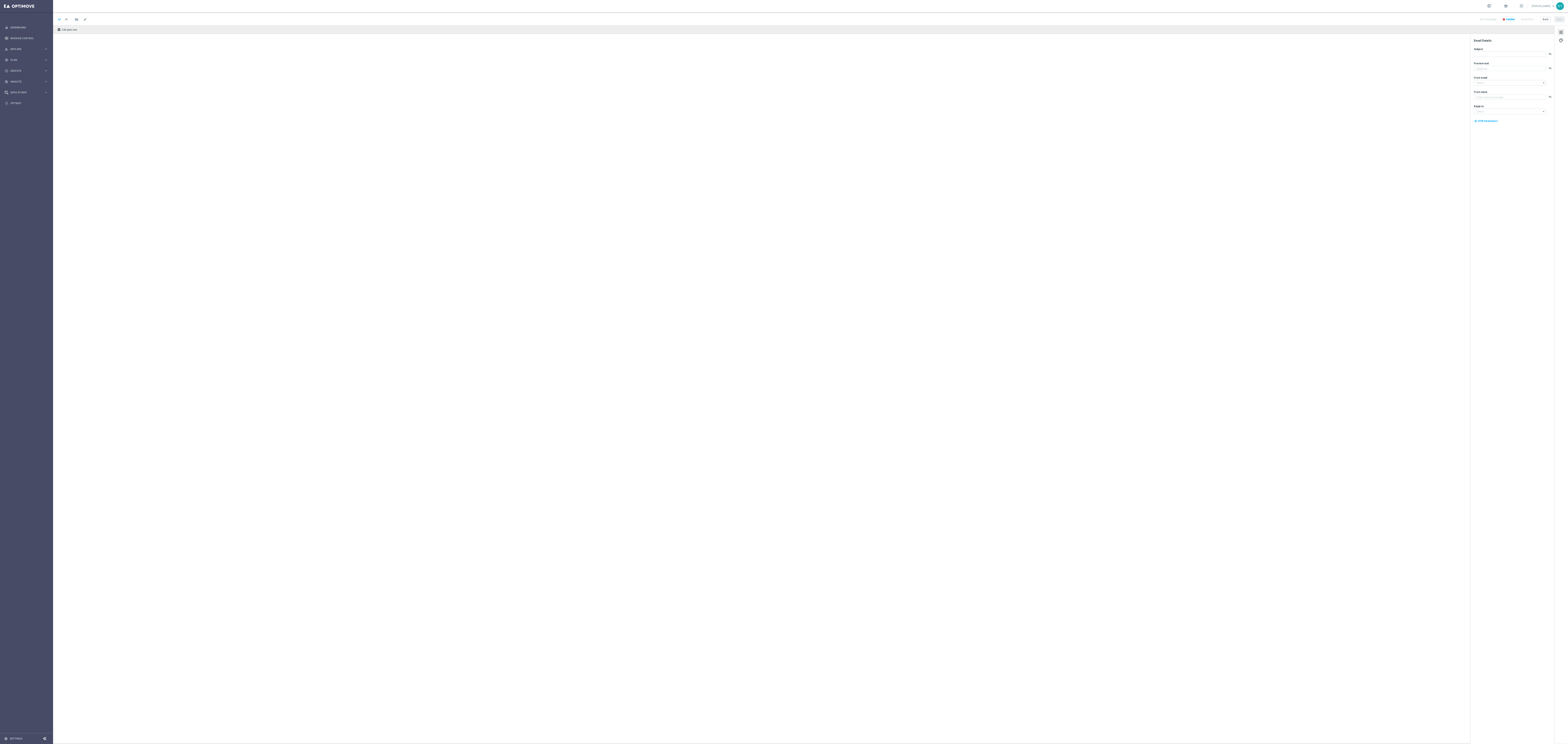
type textarea "Finish your print project [DATE] and save!"
type input "[EMAIL_ADDRESS][DOMAIN_NAME]"
type textarea "Staples"
type input "[EMAIL_ADDRESS][DOMAIN_NAME]"
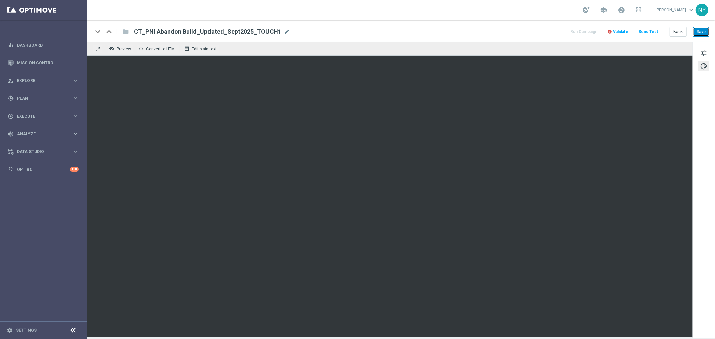
click at [699, 31] on button "Save" at bounding box center [701, 31] width 16 height 9
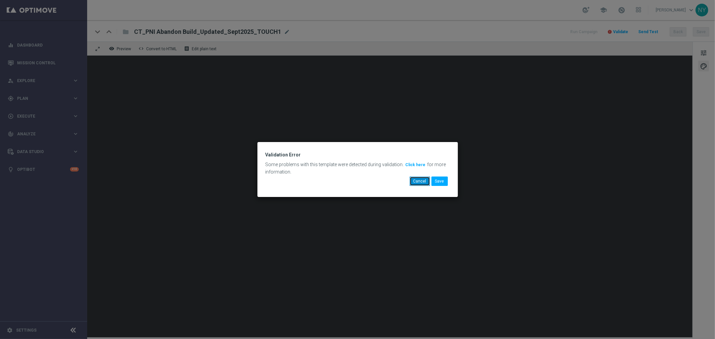
click at [423, 178] on button "Cancel" at bounding box center [420, 181] width 20 height 9
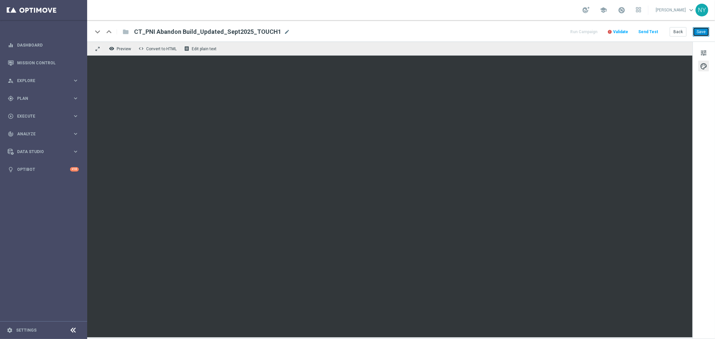
click at [704, 32] on button "Save" at bounding box center [701, 31] width 16 height 9
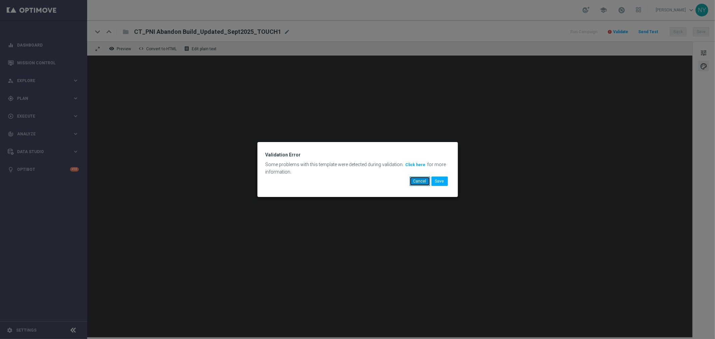
click at [423, 182] on button "Cancel" at bounding box center [420, 181] width 20 height 9
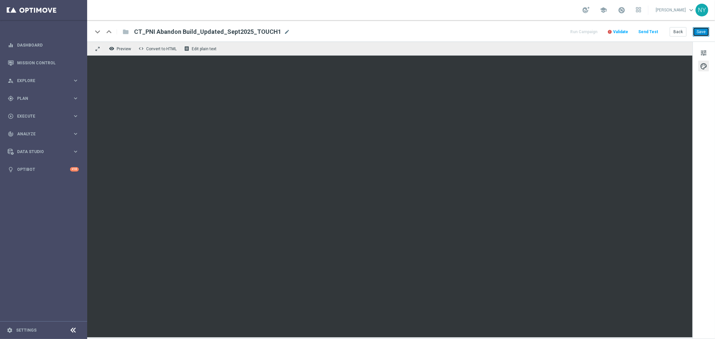
click at [695, 32] on button "Save" at bounding box center [701, 31] width 16 height 9
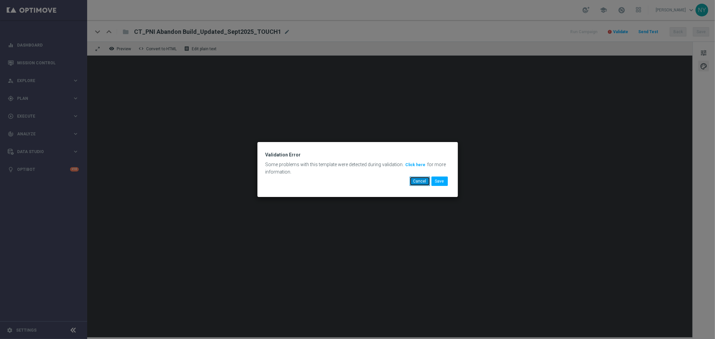
click at [423, 180] on button "Cancel" at bounding box center [420, 181] width 20 height 9
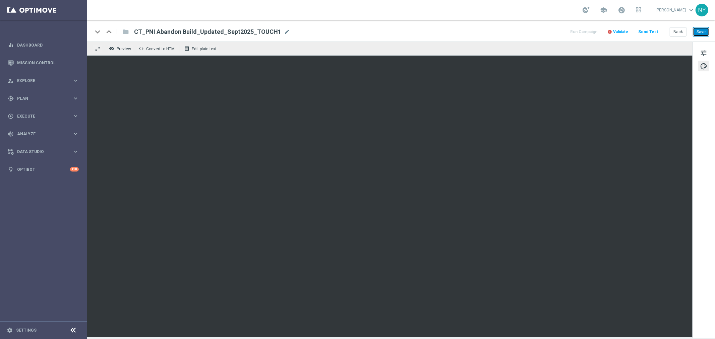
click at [705, 33] on button "Save" at bounding box center [701, 31] width 16 height 9
click at [626, 31] on span "Validate" at bounding box center [620, 32] width 15 height 5
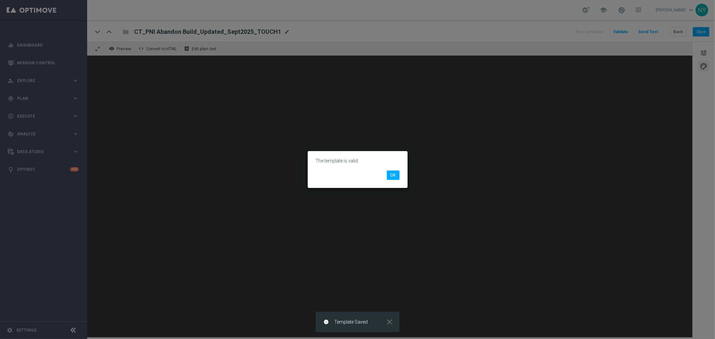
click at [699, 32] on modal-container "The template is valid OK" at bounding box center [357, 169] width 715 height 339
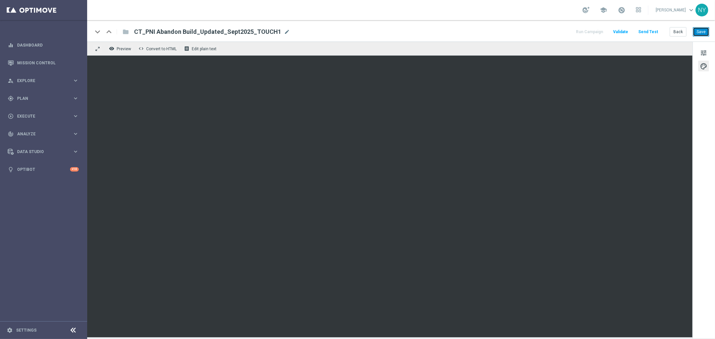
click at [703, 30] on button "Save" at bounding box center [701, 31] width 16 height 9
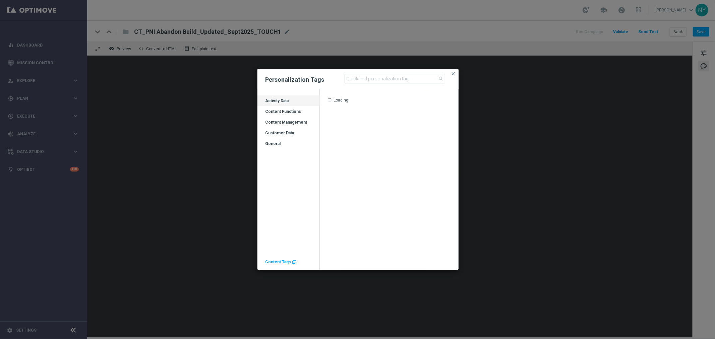
click at [275, 261] on span "Content Tags" at bounding box center [279, 262] width 26 height 5
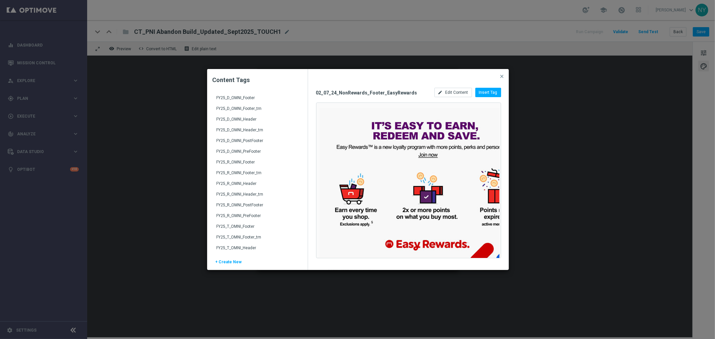
scroll to position [879, 0]
click at [234, 246] on div "FY25_T_OMNI_Header" at bounding box center [258, 251] width 83 height 11
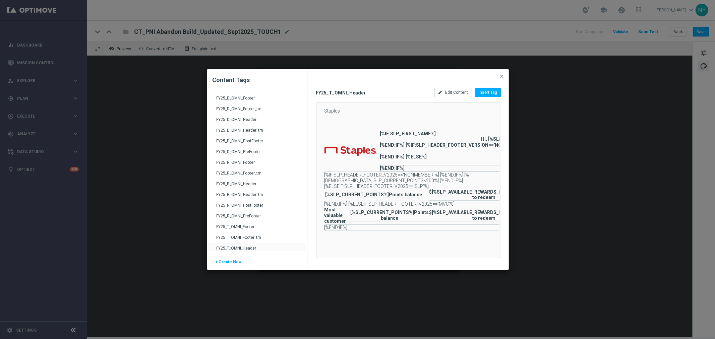
scroll to position [884, 0]
click at [464, 93] on span "Edit Content" at bounding box center [457, 92] width 23 height 5
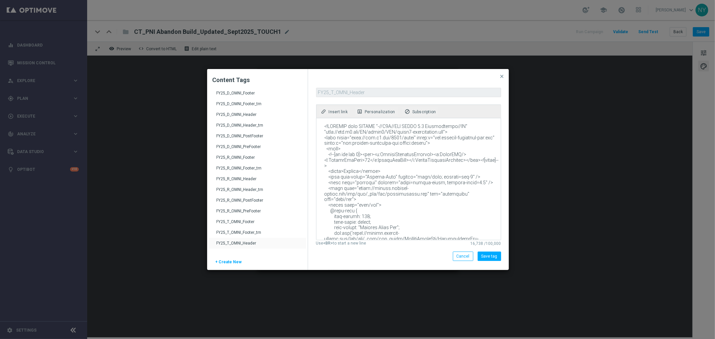
click at [413, 148] on textarea at bounding box center [408, 179] width 183 height 122
click at [499, 74] on button "close" at bounding box center [502, 76] width 7 height 8
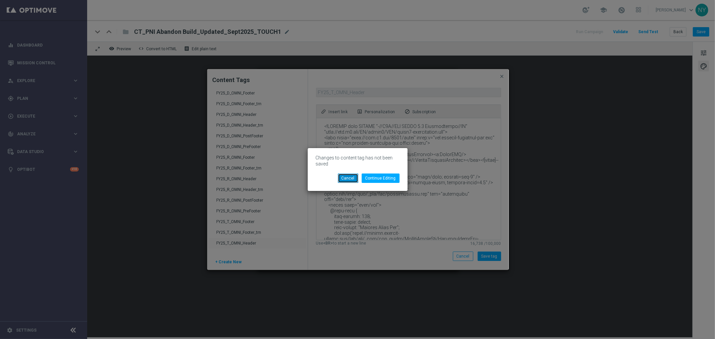
click at [351, 177] on button "Cancel" at bounding box center [348, 178] width 20 height 9
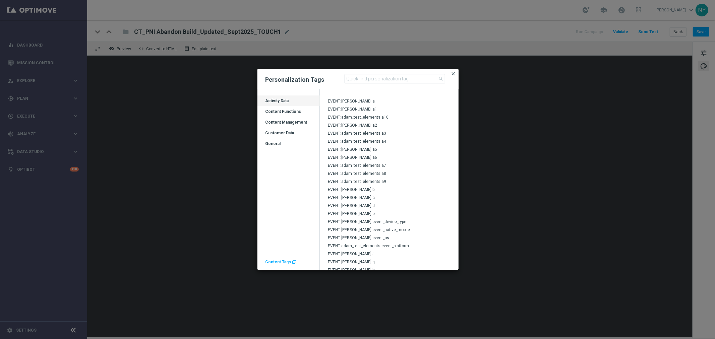
click at [453, 74] on span "close" at bounding box center [453, 73] width 5 height 5
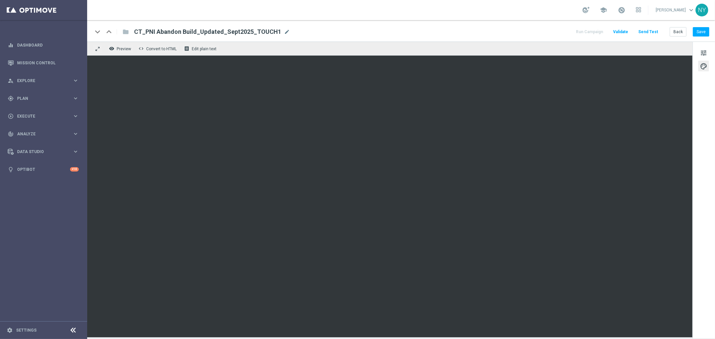
click at [702, 116] on div "tune palette" at bounding box center [704, 190] width 22 height 297
click at [702, 32] on button "Save" at bounding box center [701, 31] width 16 height 9
click at [701, 33] on button "Save" at bounding box center [701, 31] width 16 height 9
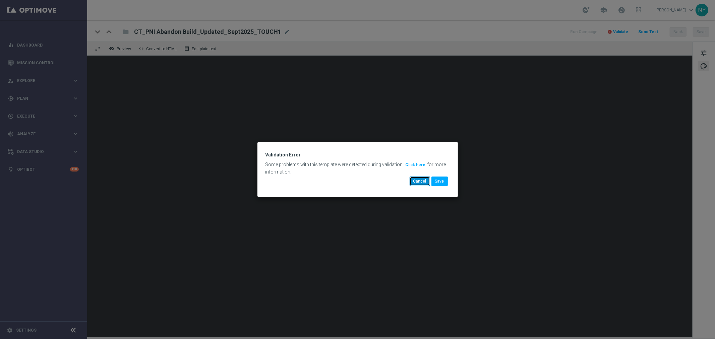
click at [420, 179] on button "Cancel" at bounding box center [420, 181] width 20 height 9
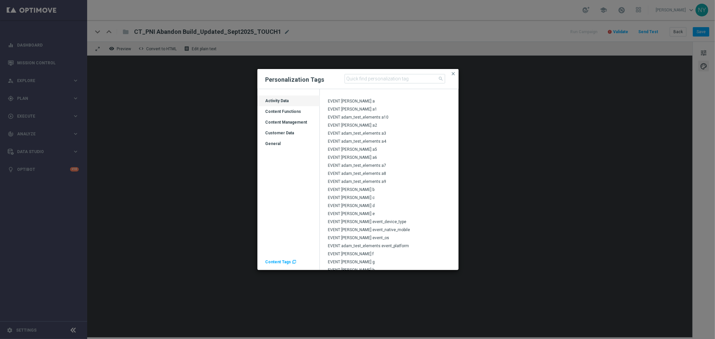
click at [279, 262] on span "Content Tags" at bounding box center [279, 262] width 26 height 5
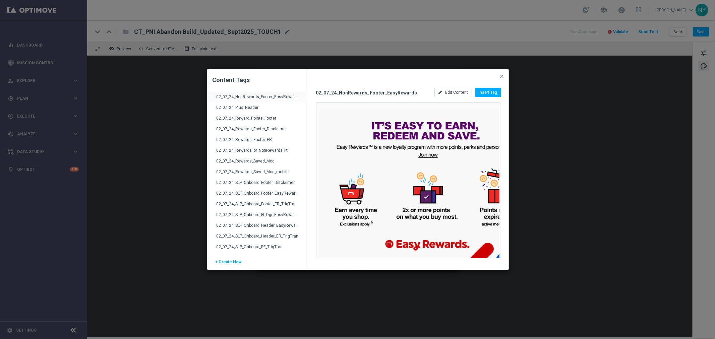
drag, startPoint x: 503, startPoint y: 77, endPoint x: 491, endPoint y: 79, distance: 12.2
click at [503, 77] on span "close" at bounding box center [502, 76] width 5 height 5
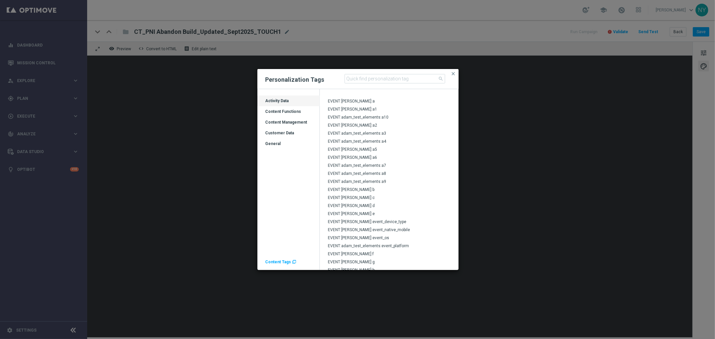
click at [282, 135] on div "Customer Data" at bounding box center [289, 135] width 62 height 11
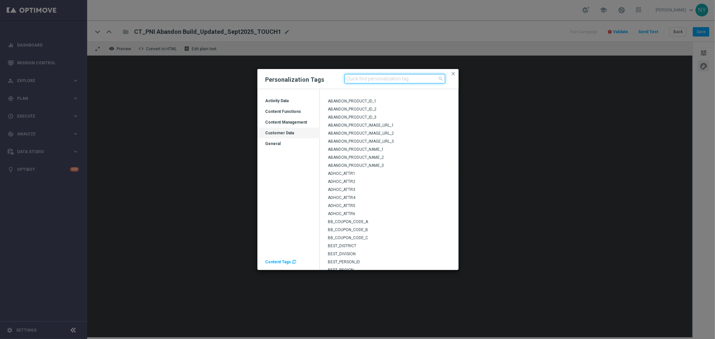
click at [367, 82] on input at bounding box center [395, 78] width 101 height 9
drag, startPoint x: 356, startPoint y: 80, endPoint x: 305, endPoint y: 80, distance: 51.7
click at [305, 80] on div "Personalization Tags slp close close" at bounding box center [358, 79] width 201 height 20
type input "easy"
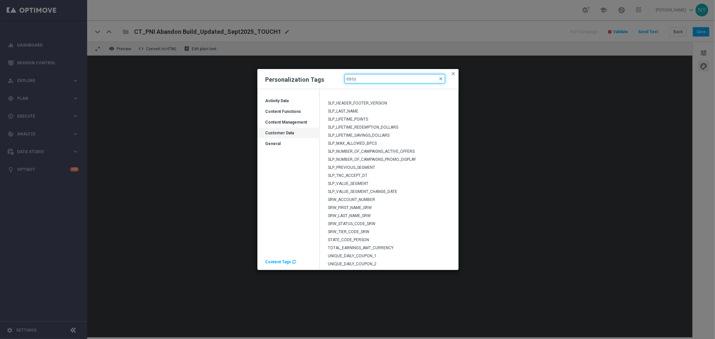
scroll to position [0, 0]
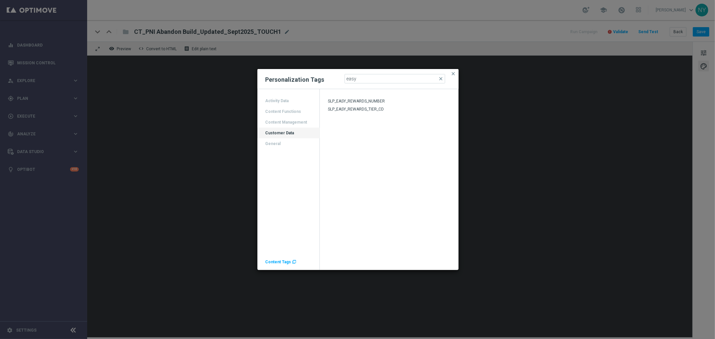
click at [353, 101] on span "SLP_EASY_REWARDS_NUMBER" at bounding box center [356, 101] width 57 height 5
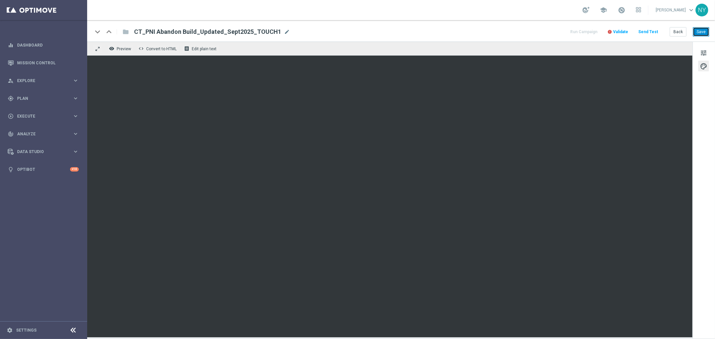
click at [701, 31] on button "Save" at bounding box center [701, 31] width 16 height 9
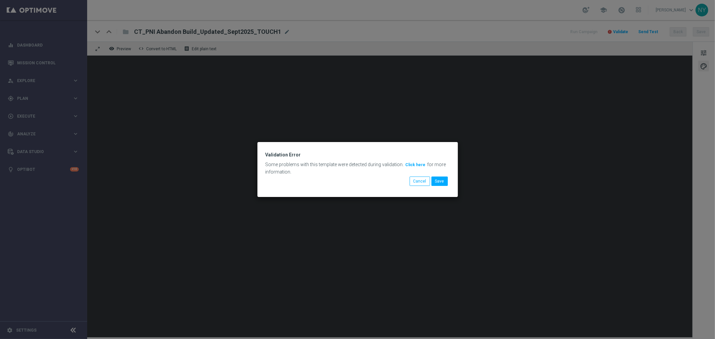
click at [419, 166] on button "Click here" at bounding box center [415, 164] width 21 height 7
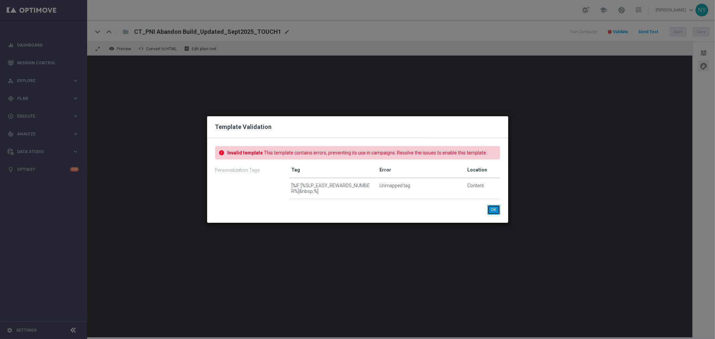
click at [491, 208] on button "OK" at bounding box center [494, 209] width 13 height 9
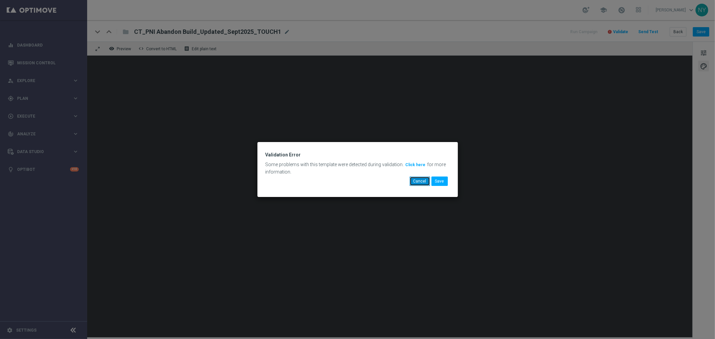
click at [422, 181] on button "Cancel" at bounding box center [420, 181] width 20 height 9
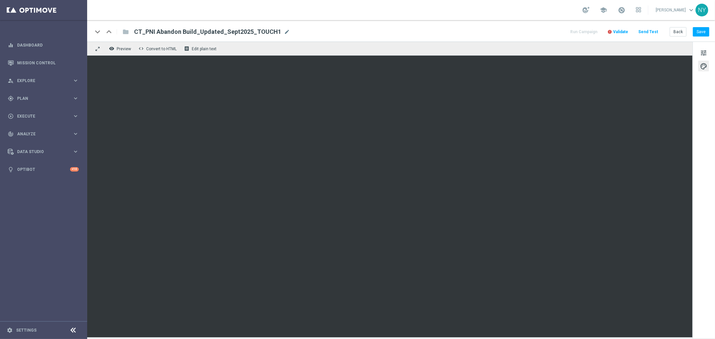
click at [626, 32] on span "Validate" at bounding box center [620, 32] width 15 height 5
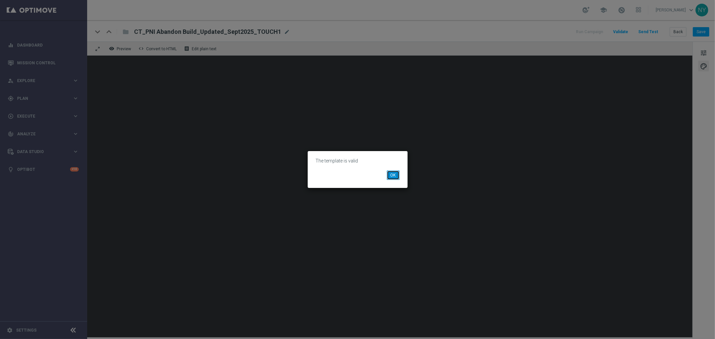
click at [392, 175] on button "OK" at bounding box center [393, 175] width 13 height 9
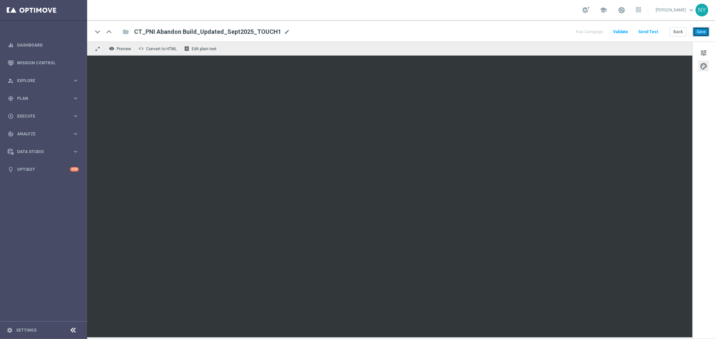
click at [706, 31] on button "Save" at bounding box center [701, 31] width 16 height 9
click at [649, 30] on button "Send Test" at bounding box center [649, 32] width 22 height 9
click at [652, 31] on button "Send Test" at bounding box center [649, 32] width 22 height 9
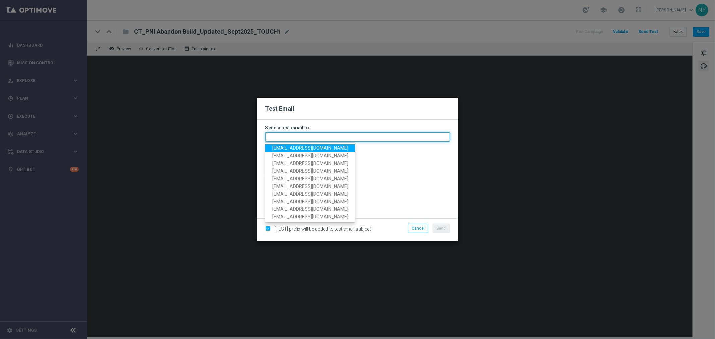
click at [272, 137] on input "text" at bounding box center [358, 136] width 184 height 9
click at [294, 137] on input "text" at bounding box center [358, 136] width 184 height 9
paste input "neilyetts3-bfqj2@litmusemail.com"
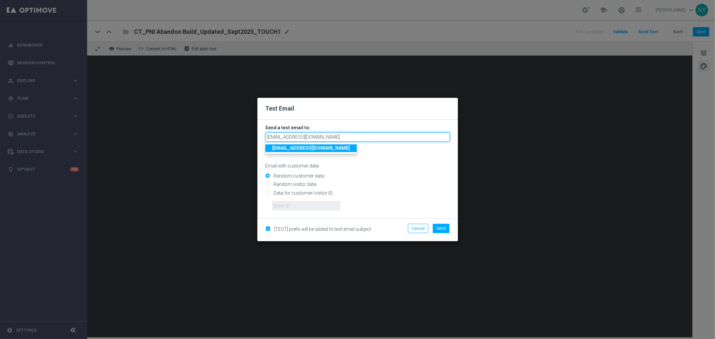
type input "neilyetts3-bfqj2@litmusemail.com"
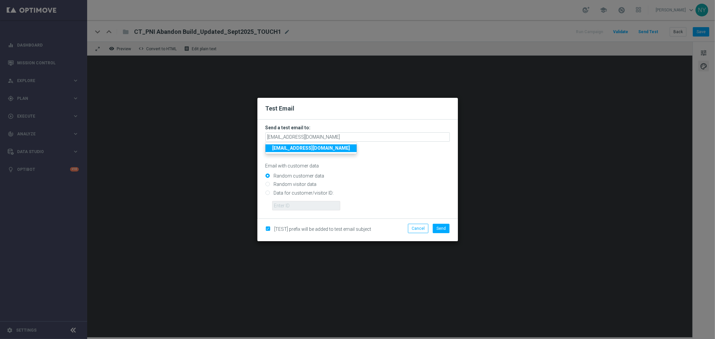
click at [363, 162] on div "Email with customer data" at bounding box center [358, 160] width 184 height 18
click at [266, 192] on input "Data for customer/visitor ID:" at bounding box center [358, 195] width 184 height 9
radio input "true"
click at [287, 203] on input "text" at bounding box center [306, 205] width 68 height 9
paste input "10000006208"
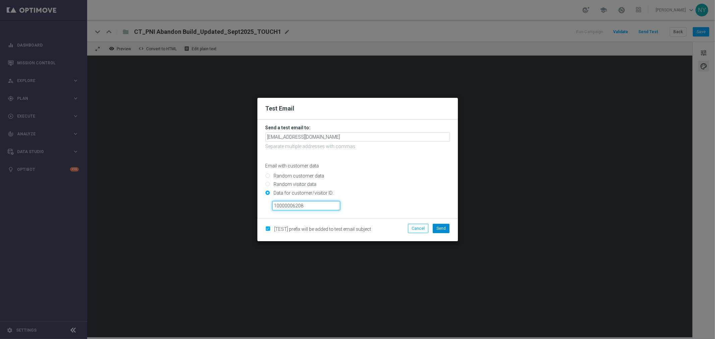
type input "10000006208"
click at [444, 230] on span "Send" at bounding box center [441, 228] width 9 height 5
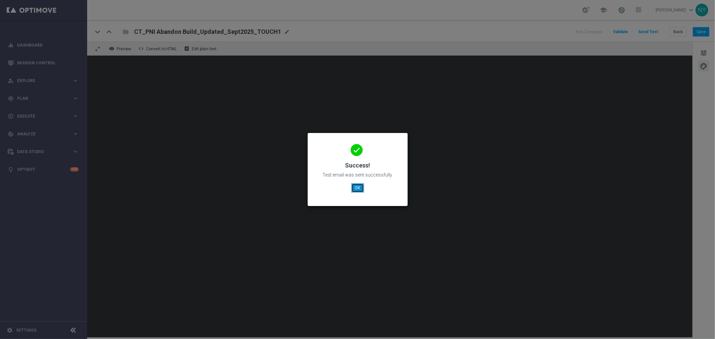
click at [354, 186] on button "OK" at bounding box center [358, 187] width 13 height 9
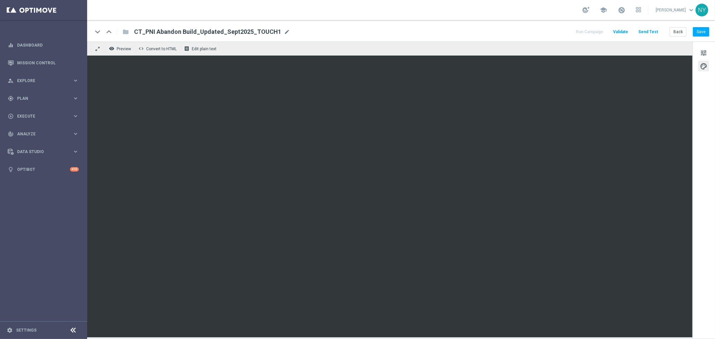
click at [652, 32] on button "Send Test" at bounding box center [649, 32] width 22 height 9
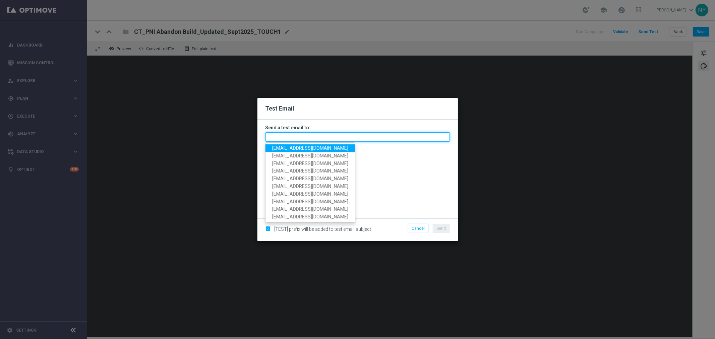
click at [296, 141] on input "text" at bounding box center [358, 136] width 184 height 9
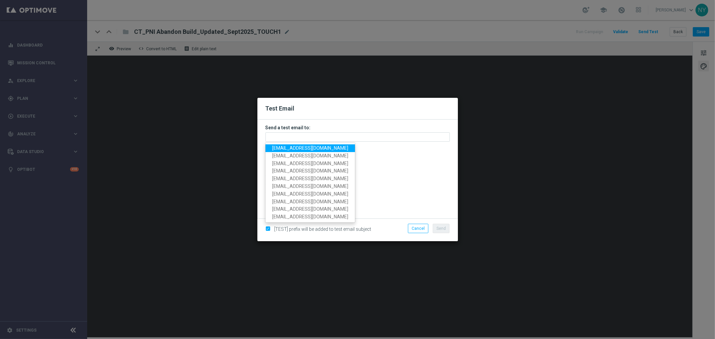
click at [294, 147] on span "neilyetts3-bfqj2@litmusemail.com" at bounding box center [310, 148] width 76 height 5
type input "neilyetts3-bfqj2@litmusemail.com"
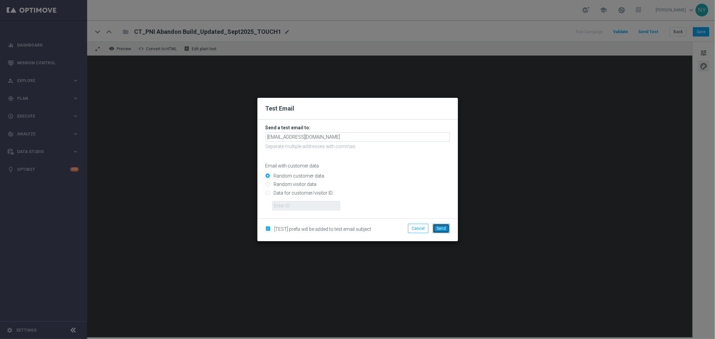
click at [446, 229] on button "Send" at bounding box center [441, 228] width 17 height 9
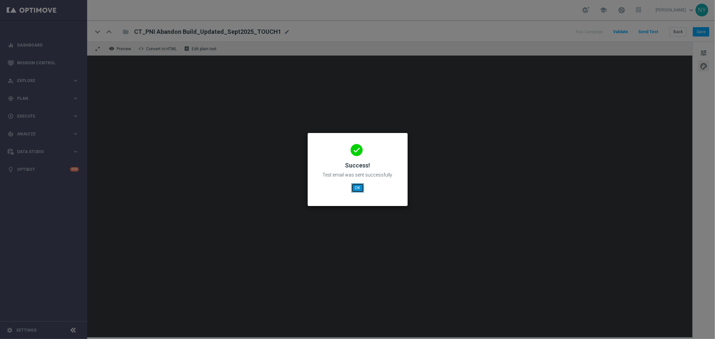
drag, startPoint x: 358, startPoint y: 189, endPoint x: 359, endPoint y: 185, distance: 3.8
click at [358, 189] on button "OK" at bounding box center [358, 187] width 13 height 9
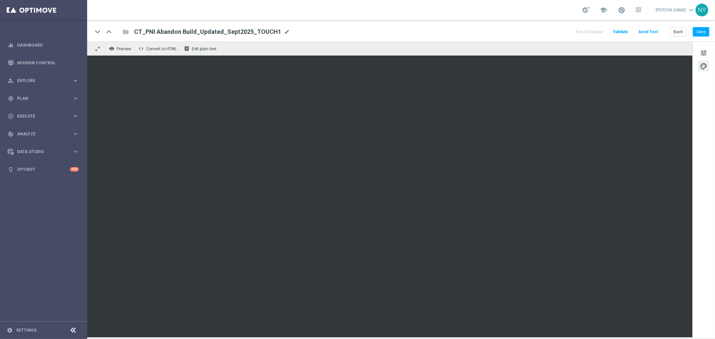
click at [650, 31] on button "Send Test" at bounding box center [649, 32] width 22 height 9
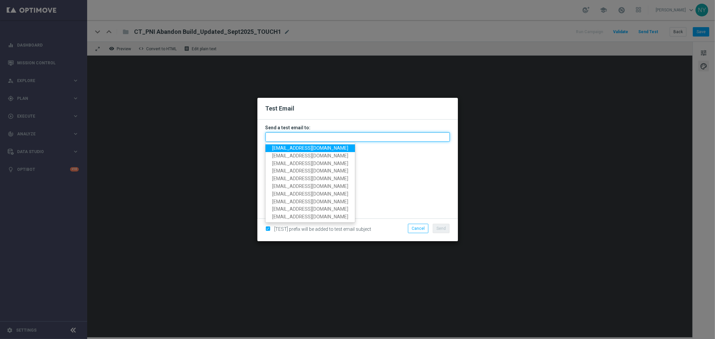
click at [279, 137] on input "text" at bounding box center [358, 136] width 184 height 9
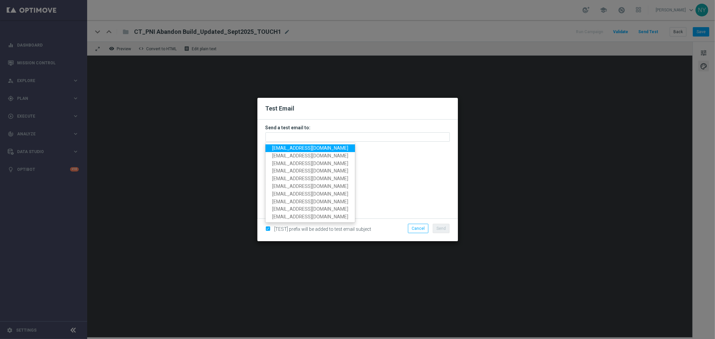
click at [302, 150] on span "neilyetts3-bfqj2@litmusemail.com" at bounding box center [310, 148] width 76 height 5
type input "neilyetts3-bfqj2@litmusemail.com"
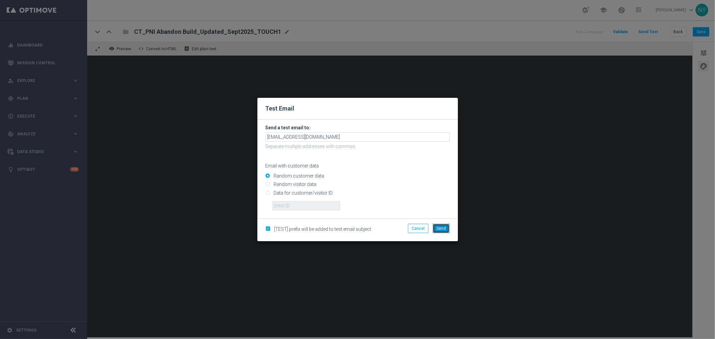
click at [442, 231] on button "Send" at bounding box center [441, 228] width 17 height 9
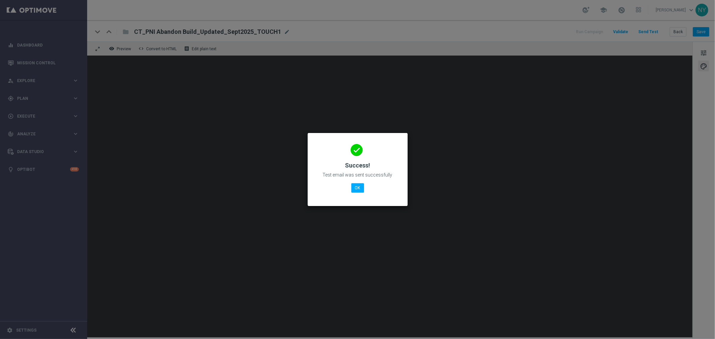
click at [356, 193] on div "done Success! Test email was sent successfully OK" at bounding box center [358, 169] width 84 height 58
click at [357, 186] on button "OK" at bounding box center [358, 187] width 13 height 9
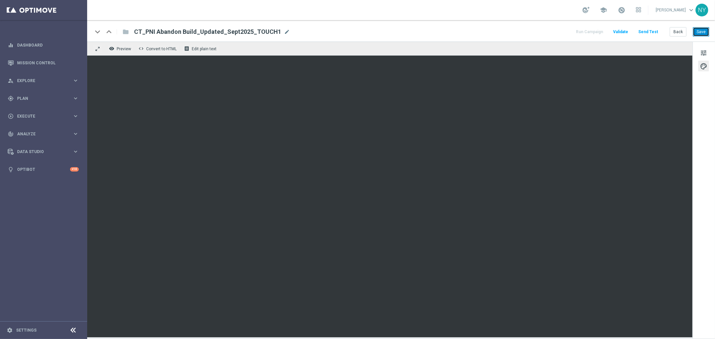
click at [701, 31] on button "Save" at bounding box center [701, 31] width 16 height 9
click at [679, 33] on button "Back" at bounding box center [678, 31] width 17 height 9
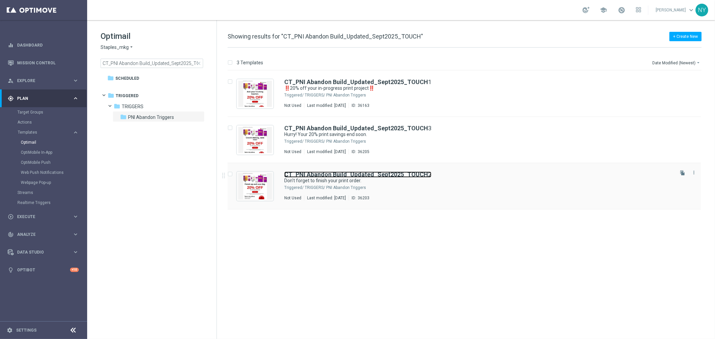
click at [366, 173] on b "CT_PNI Abandon Build_Updated_Sept2025_TOUCH" at bounding box center [356, 174] width 144 height 7
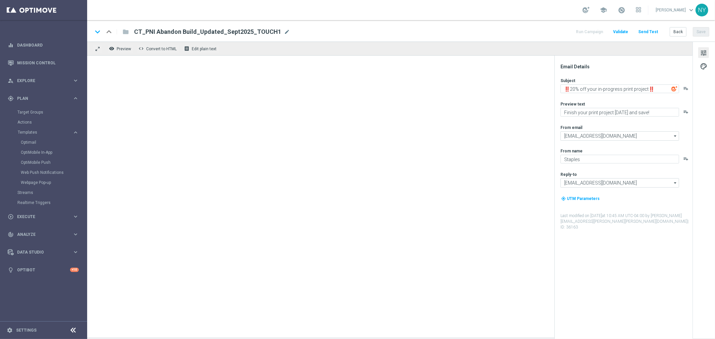
type textarea "Don't forget to finish your print order."
type textarea "Save 20% when you complete your custom prints today."
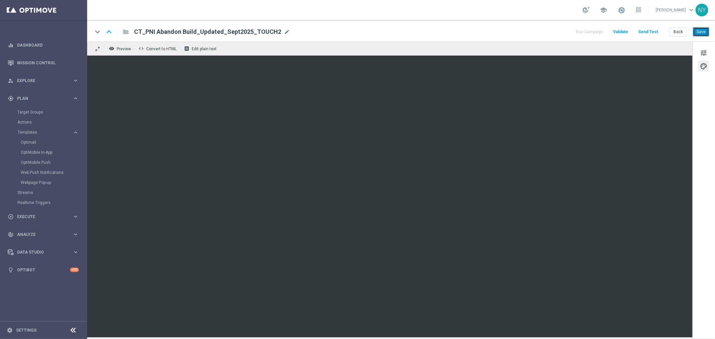
click at [698, 31] on button "Save" at bounding box center [701, 31] width 16 height 9
click at [653, 31] on button "Send Test" at bounding box center [649, 32] width 22 height 9
click at [651, 30] on button "Send Test" at bounding box center [649, 32] width 22 height 9
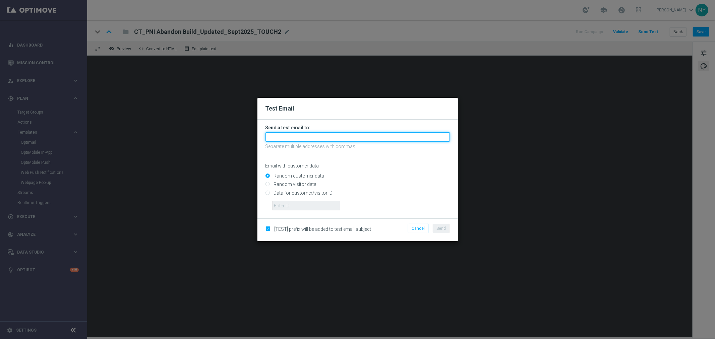
click at [284, 139] on input "text" at bounding box center [358, 136] width 184 height 9
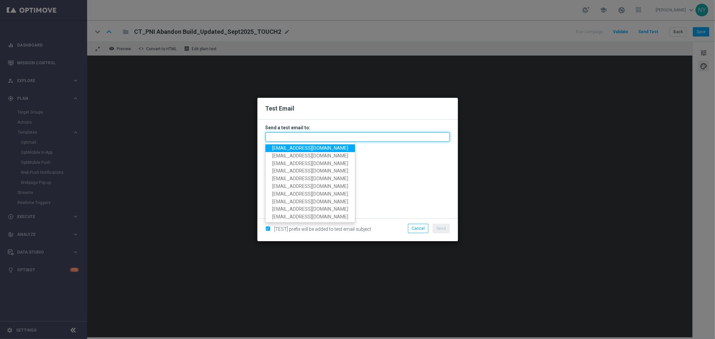
paste input "neilyetts3-bfqmv@litmusemail.com"
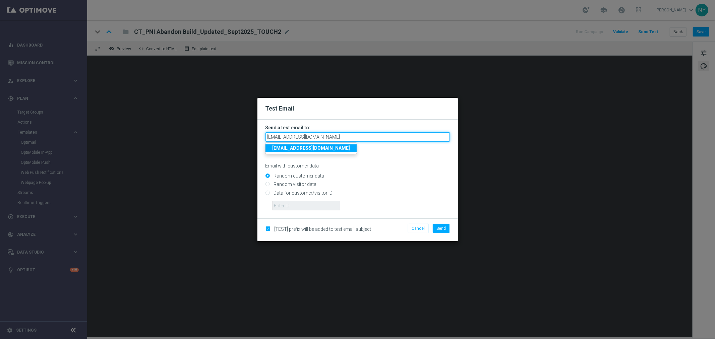
type input "neilyetts3-bfqmv@litmusemail.com"
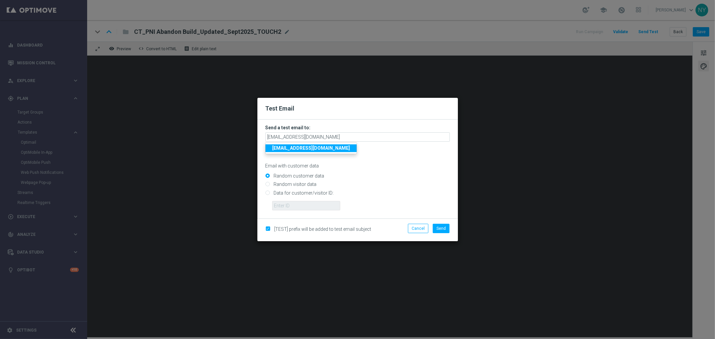
click at [372, 164] on p "Email with customer data" at bounding box center [358, 166] width 184 height 6
click at [441, 226] on span "Send" at bounding box center [441, 228] width 9 height 5
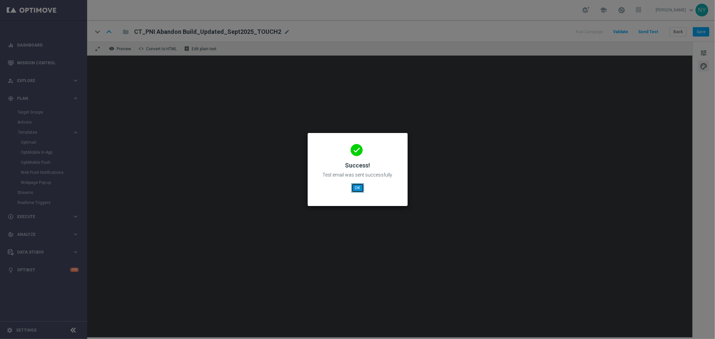
click at [358, 186] on button "OK" at bounding box center [358, 187] width 13 height 9
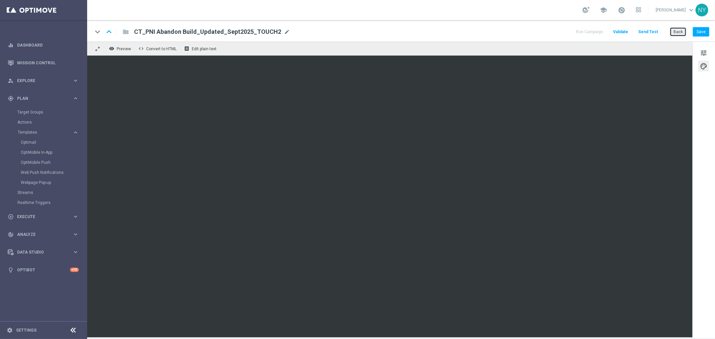
click at [678, 31] on button "Back" at bounding box center [678, 31] width 17 height 9
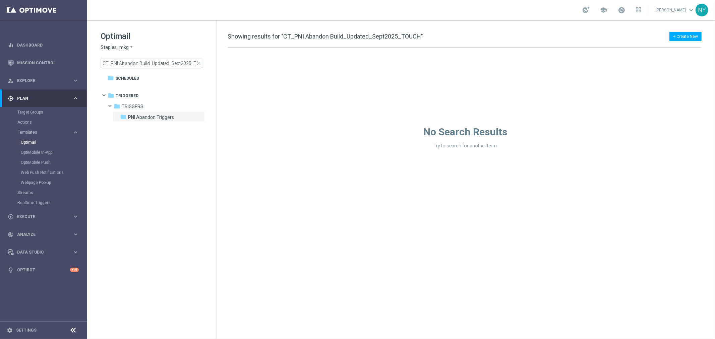
click at [390, 172] on div "+ Create New Showing results for "CT_PNI Abandon Build_Updated_Sept2025_TOUCH" …" at bounding box center [466, 179] width 498 height 319
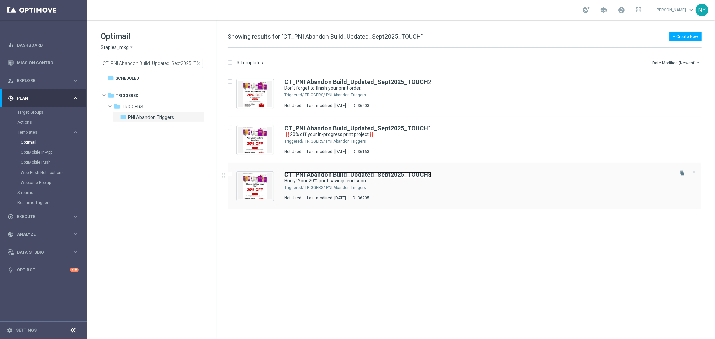
click at [372, 174] on b "CT_PNI Abandon Build_Updated_Sept2025_TOUCH" at bounding box center [356, 174] width 144 height 7
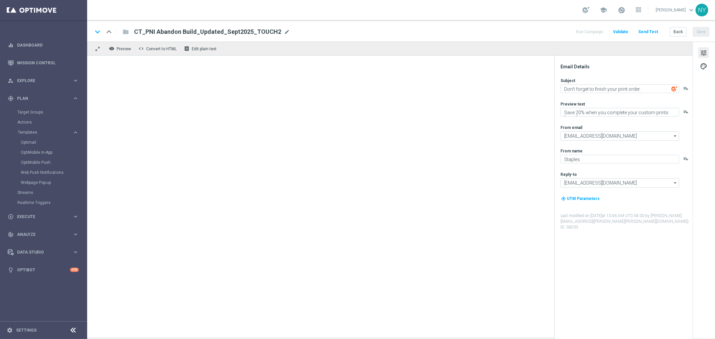
type textarea "Hurry! Your 20% print savings end soon."
type textarea "Don't wait, finish your order today."
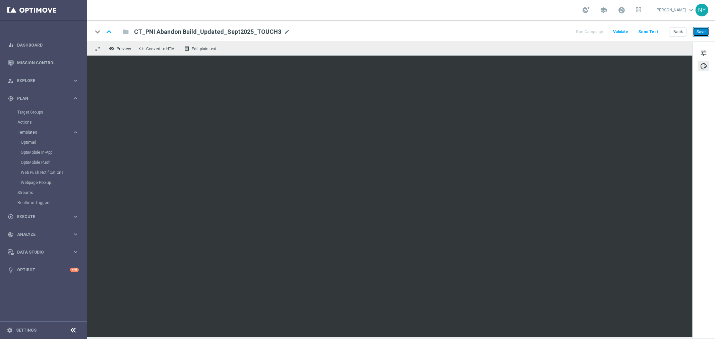
click at [698, 34] on button "Save" at bounding box center [701, 31] width 16 height 9
click at [654, 31] on button "Send Test" at bounding box center [649, 32] width 22 height 9
click at [650, 30] on button "Send Test" at bounding box center [649, 32] width 22 height 9
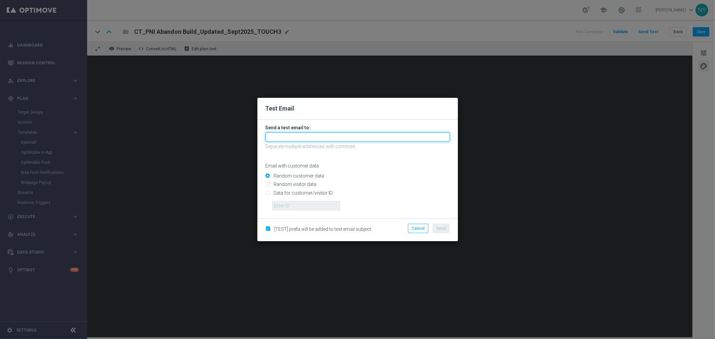
click at [285, 133] on input "text" at bounding box center [358, 136] width 184 height 9
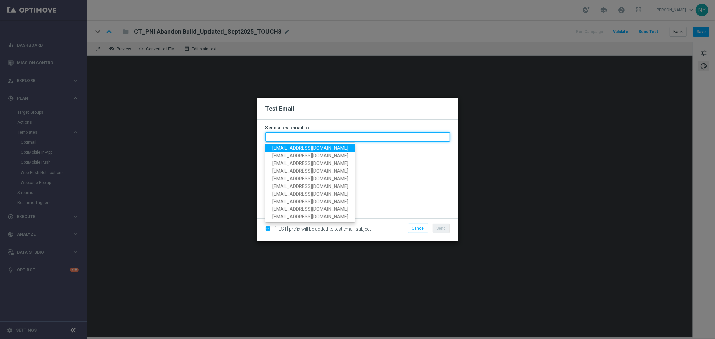
paste input "neilyetts3-bfqru@litmusemail.com"
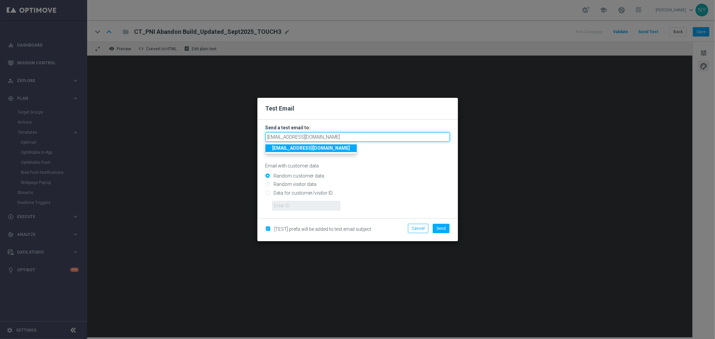
type input "neilyetts3-bfqru@litmusemail.com"
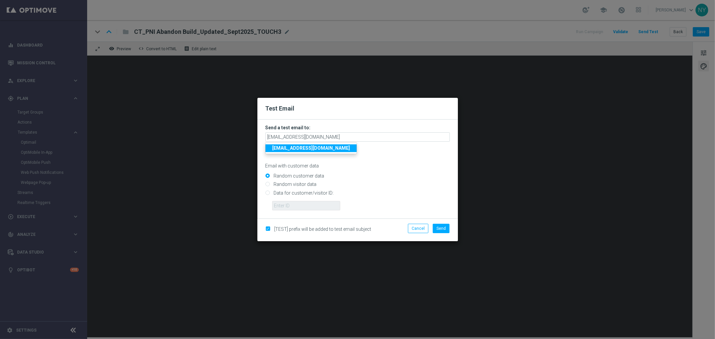
click at [363, 184] on input "Random visitor data" at bounding box center [358, 187] width 184 height 9
radio input "true"
click at [269, 175] on input "Random customer data" at bounding box center [358, 178] width 184 height 9
radio input "true"
click at [440, 230] on span "Send" at bounding box center [441, 228] width 9 height 5
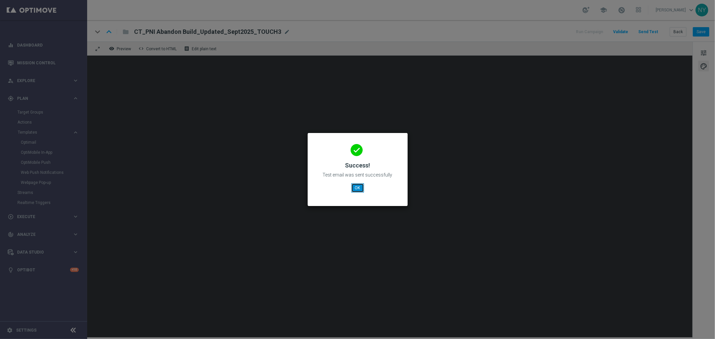
click at [358, 189] on button "OK" at bounding box center [358, 187] width 13 height 9
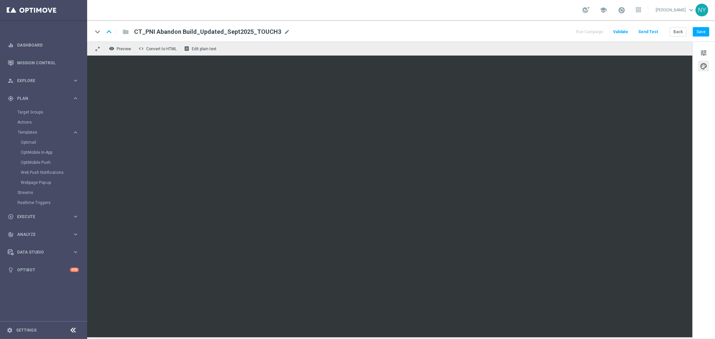
click at [650, 32] on button "Send Test" at bounding box center [649, 32] width 22 height 9
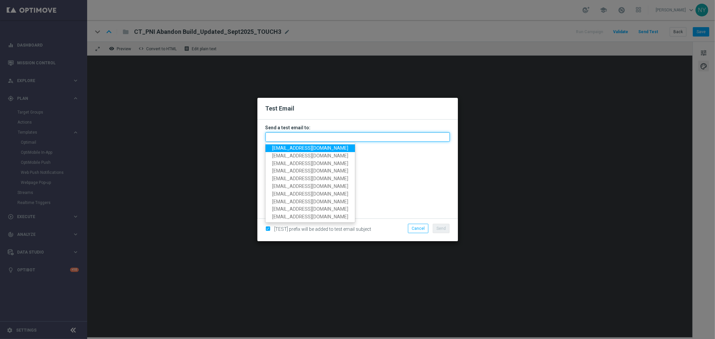
click at [300, 137] on input "text" at bounding box center [358, 136] width 184 height 9
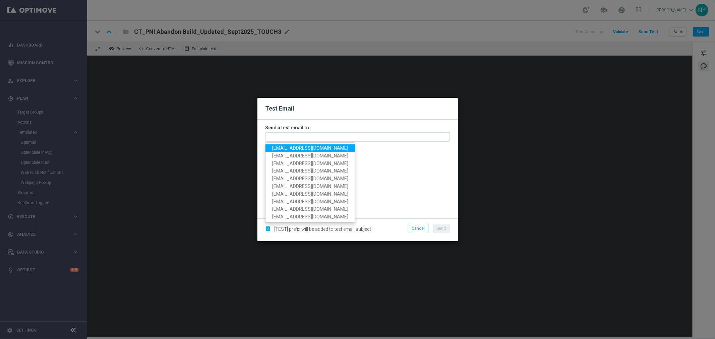
click at [300, 148] on span "neilyetts3-bfqru@litmusemail.com" at bounding box center [310, 148] width 76 height 5
type input "neilyetts3-bfqru@litmusemail.com"
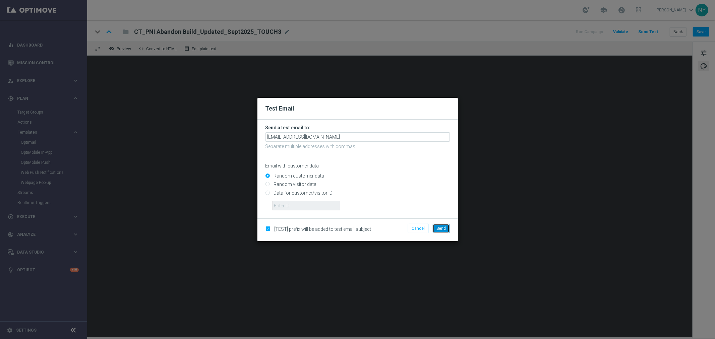
click at [441, 230] on span "Send" at bounding box center [441, 228] width 9 height 5
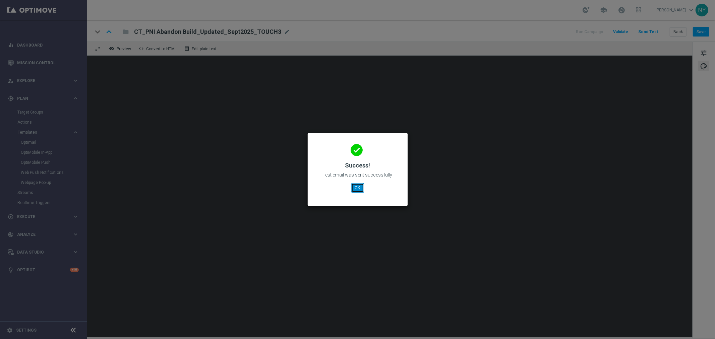
click at [357, 188] on button "OK" at bounding box center [358, 187] width 13 height 9
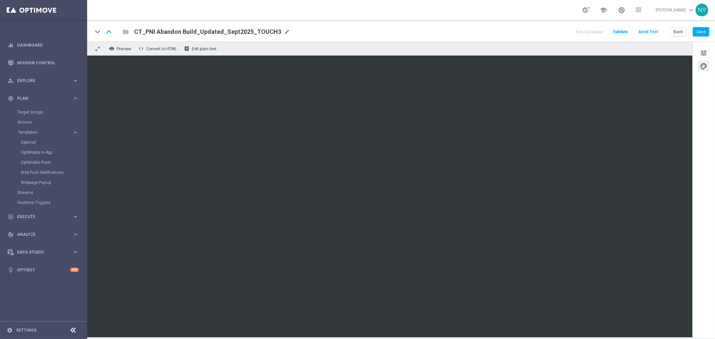
click at [654, 31] on button "Send Test" at bounding box center [649, 32] width 22 height 9
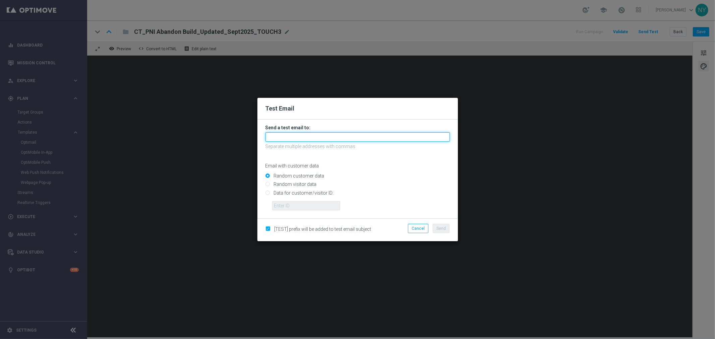
click at [276, 135] on input "text" at bounding box center [358, 136] width 184 height 9
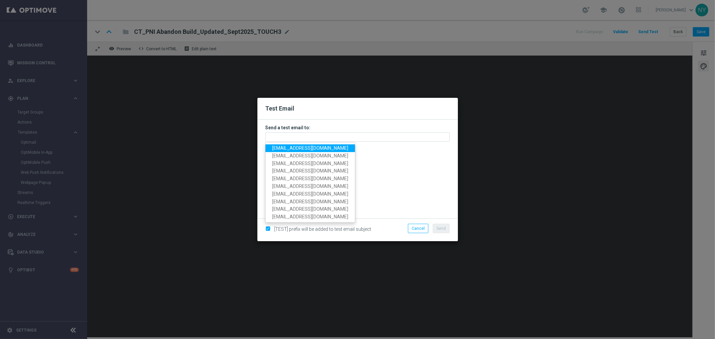
click at [285, 148] on span "neilyetts3-bfqru@litmusemail.com" at bounding box center [310, 148] width 76 height 5
type input "neilyetts3-bfqru@litmusemail.com"
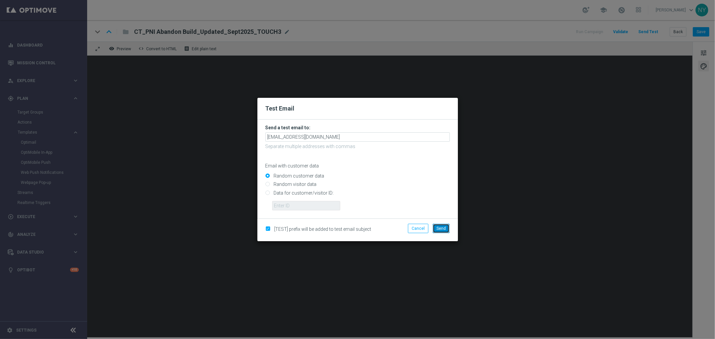
click at [441, 230] on span "Send" at bounding box center [441, 228] width 9 height 5
